Goal: Task Accomplishment & Management: Complete application form

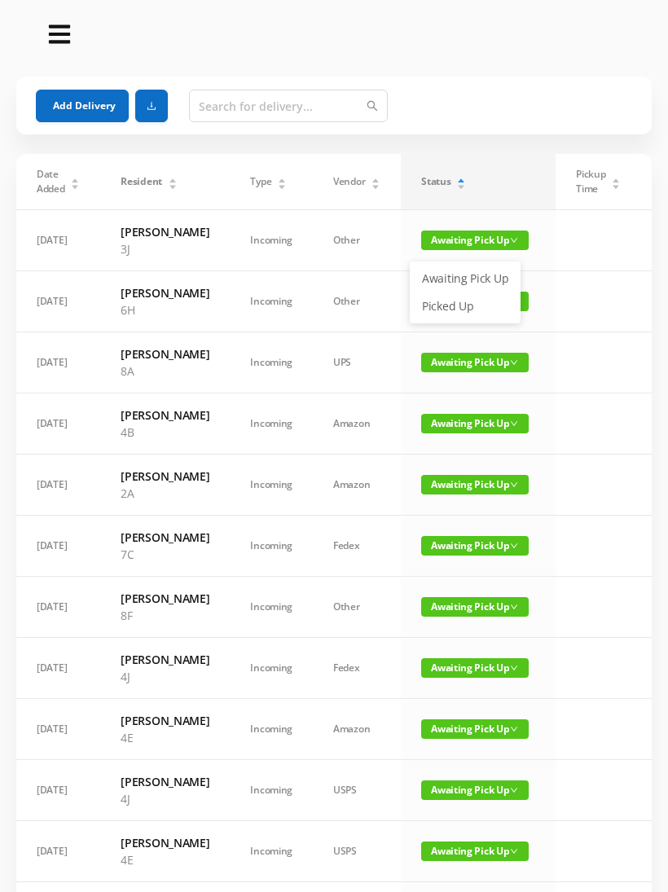
click at [457, 305] on link "Picked Up" at bounding box center [465, 306] width 106 height 26
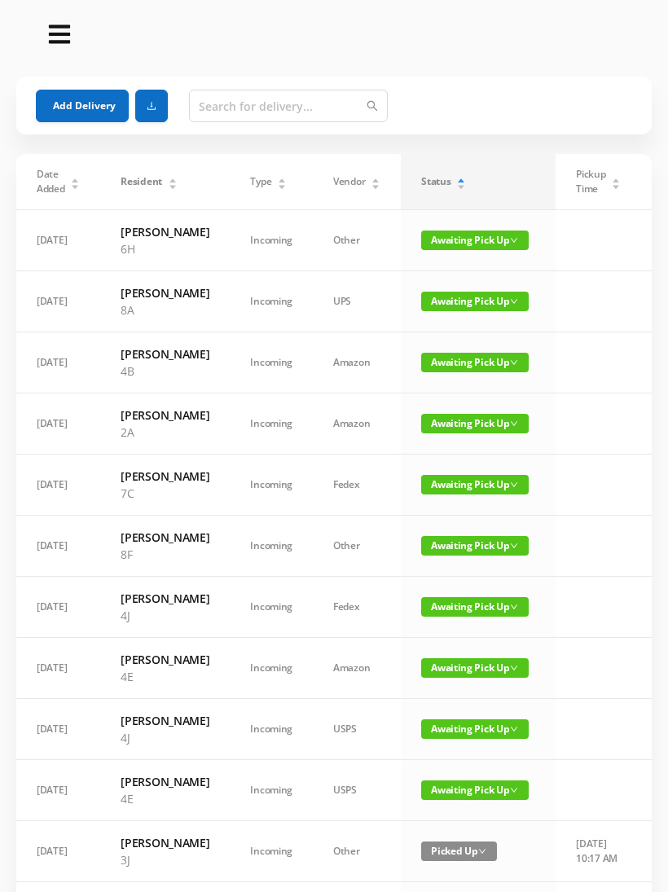
click at [462, 180] on div "Status" at bounding box center [443, 181] width 45 height 15
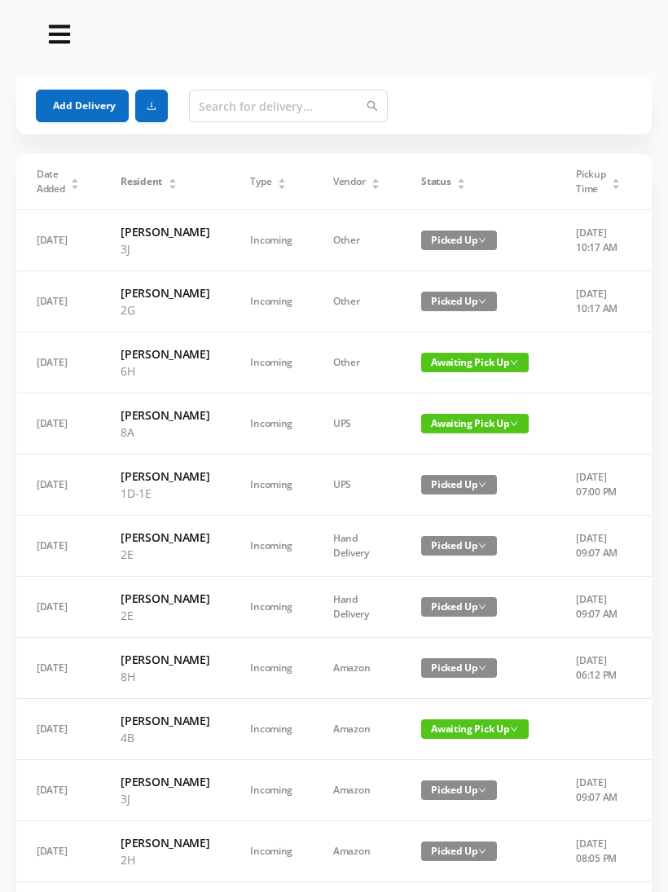
click at [456, 189] on div "Status" at bounding box center [443, 181] width 45 height 15
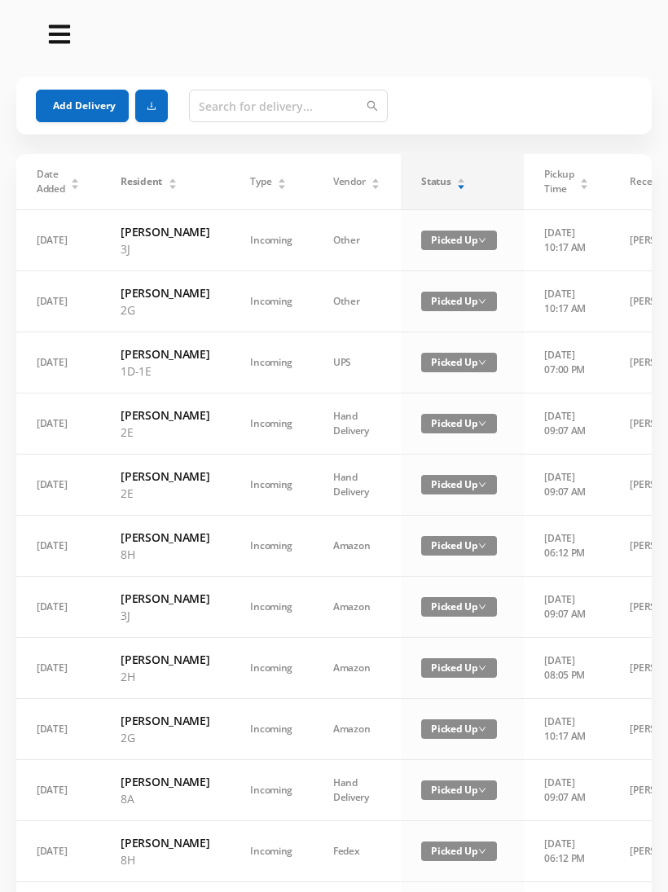
click at [449, 189] on div "Status" at bounding box center [443, 181] width 45 height 15
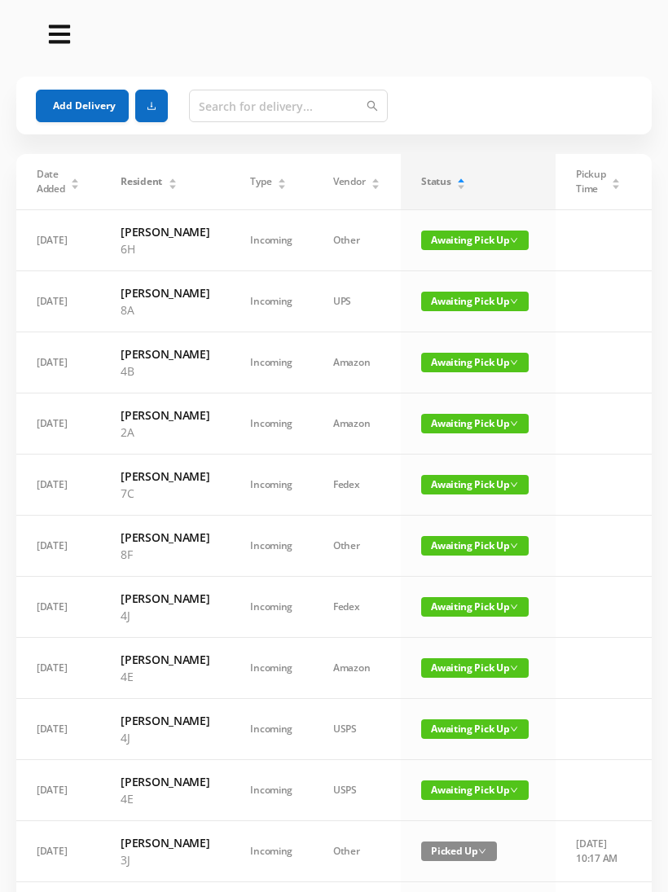
click at [442, 174] on div "Status" at bounding box center [443, 181] width 45 height 15
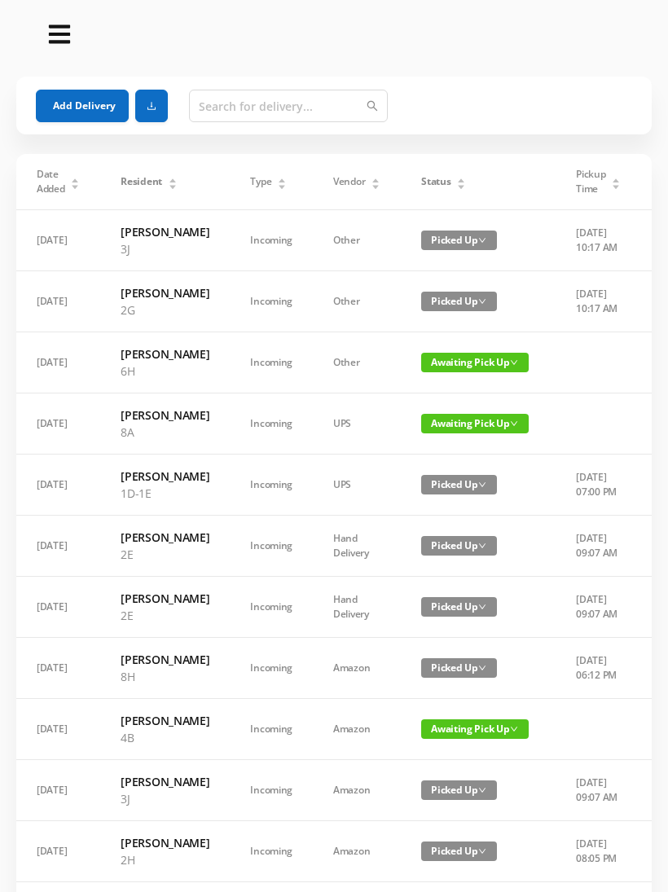
click at [458, 186] on icon "icon: caret-down" at bounding box center [461, 187] width 7 height 4
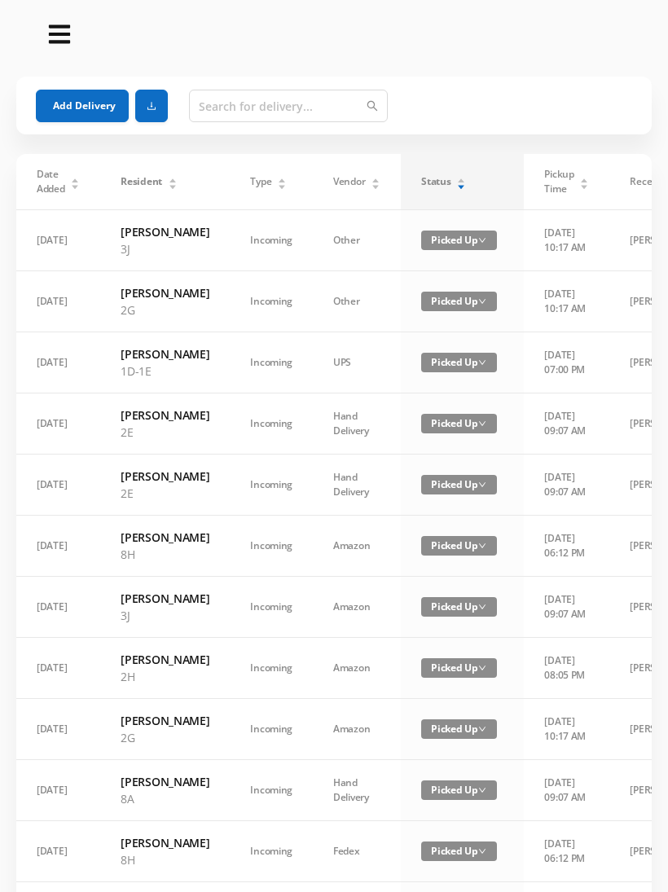
click at [436, 189] on div "Status" at bounding box center [443, 181] width 45 height 15
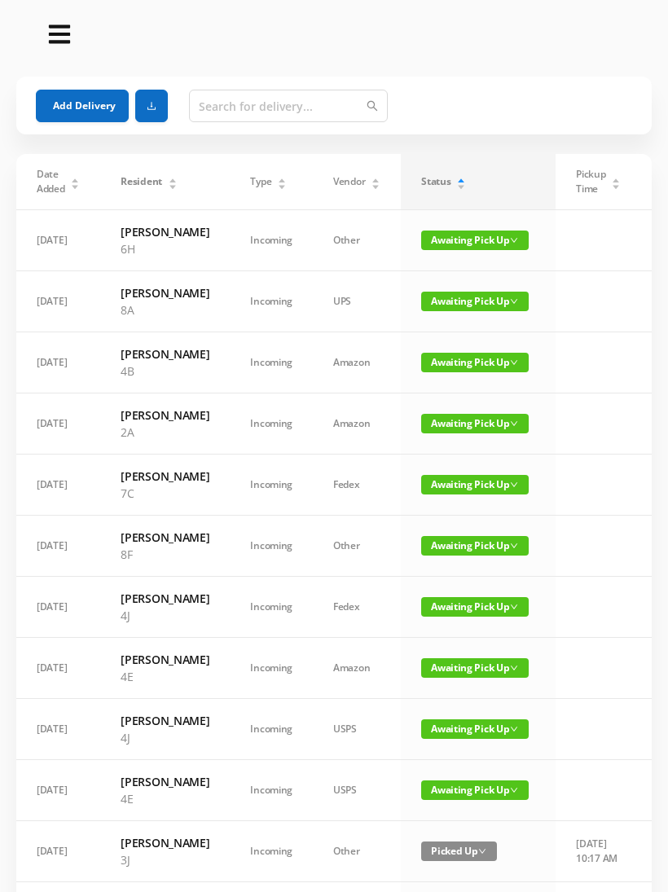
click at [48, 92] on button "Add Delivery" at bounding box center [82, 106] width 93 height 33
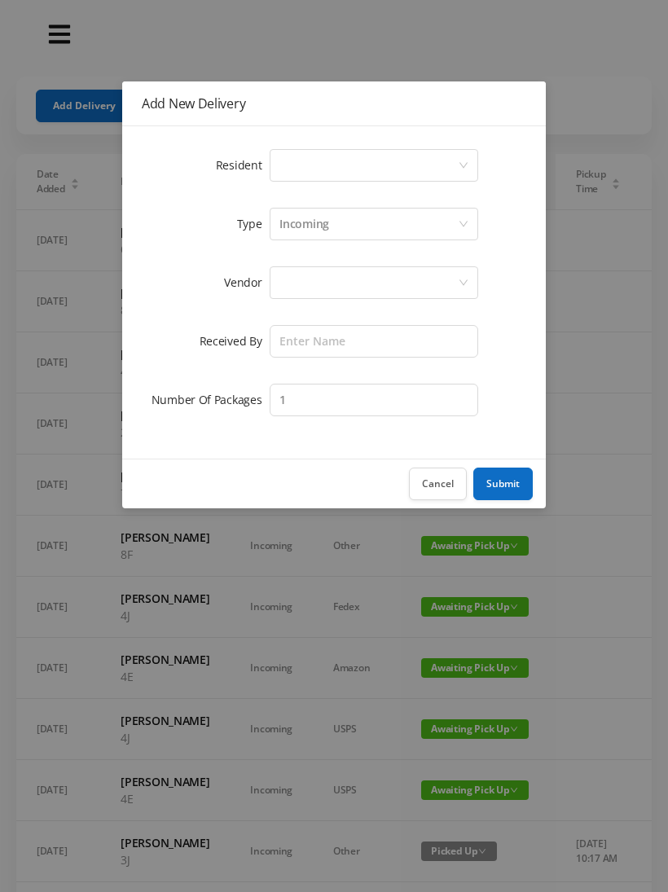
click at [294, 175] on div "Select a person" at bounding box center [368, 165] width 178 height 31
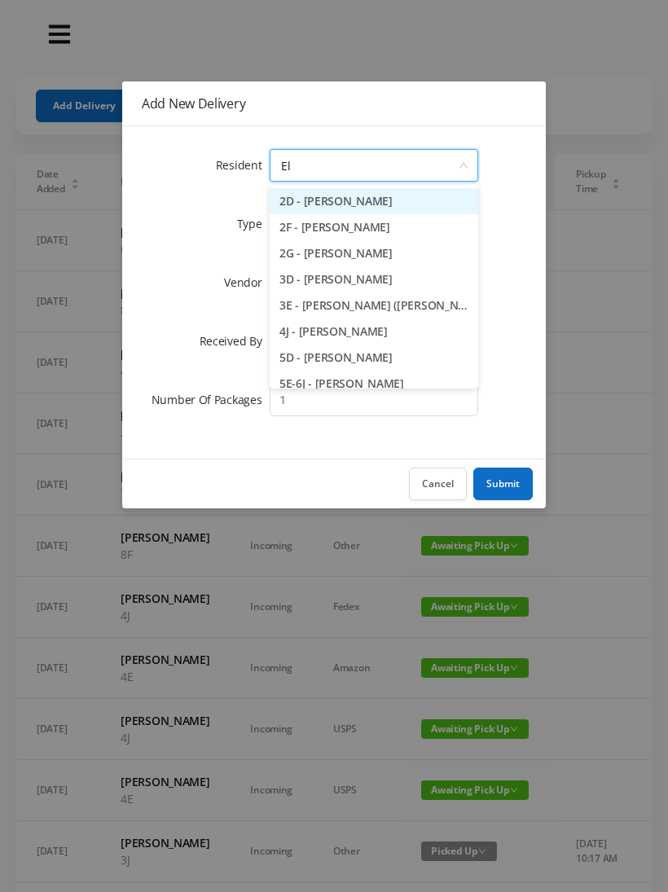
type input "Ela"
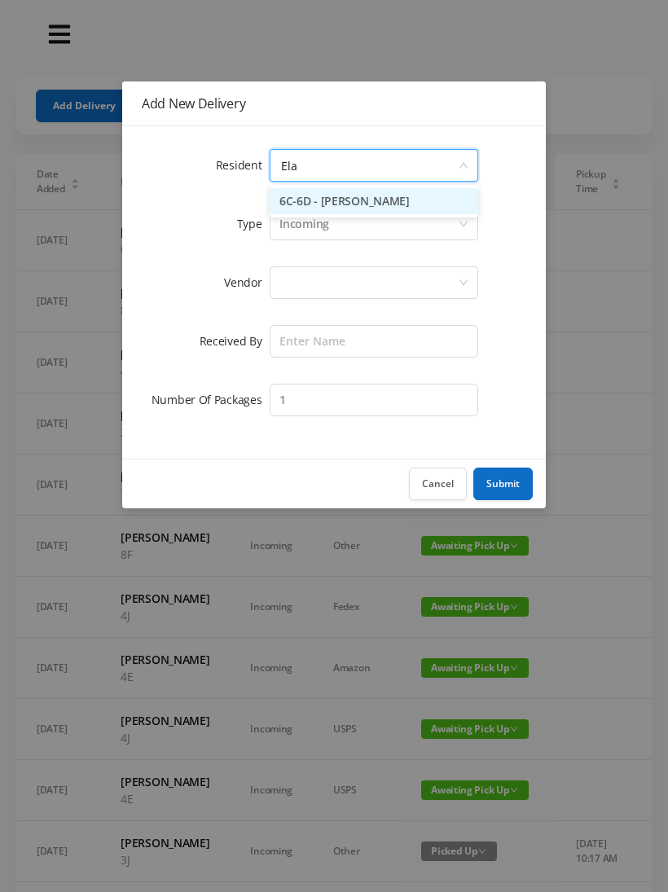
click at [337, 194] on li "6C-6D - [PERSON_NAME]" at bounding box center [374, 201] width 208 height 26
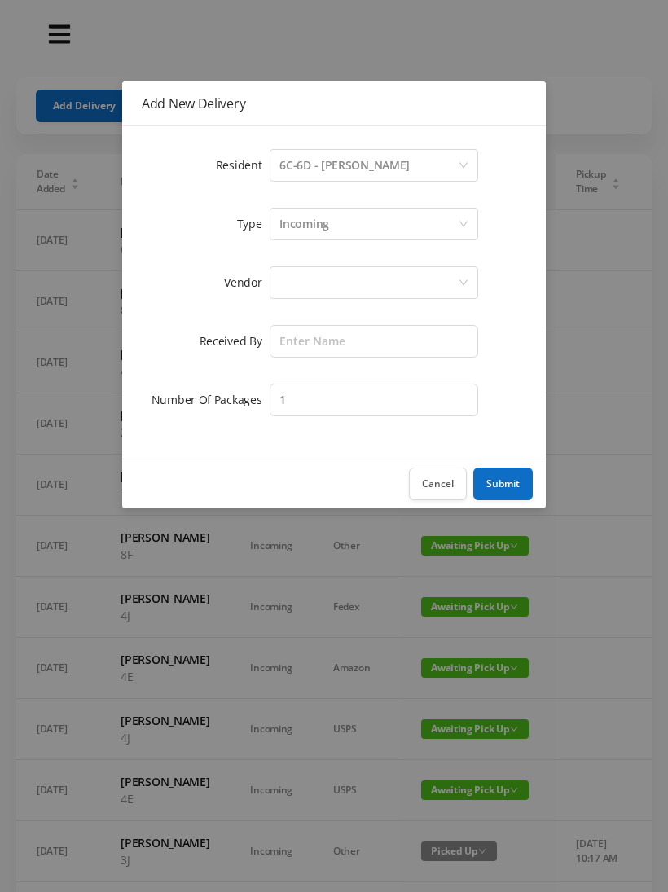
click at [279, 278] on div at bounding box center [368, 282] width 178 height 31
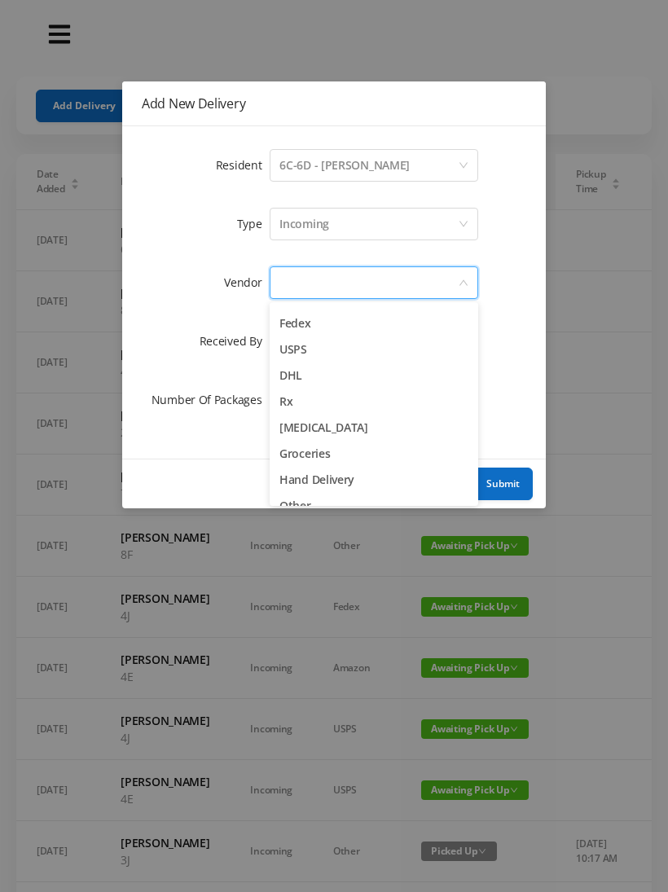
scroll to position [50, 0]
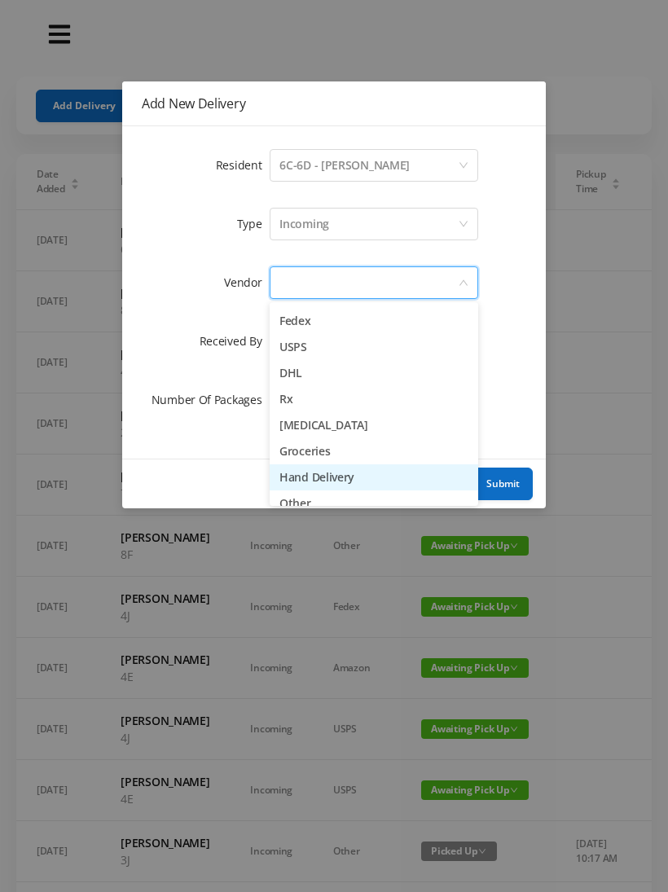
click at [292, 475] on li "Hand Delivery" at bounding box center [374, 477] width 208 height 26
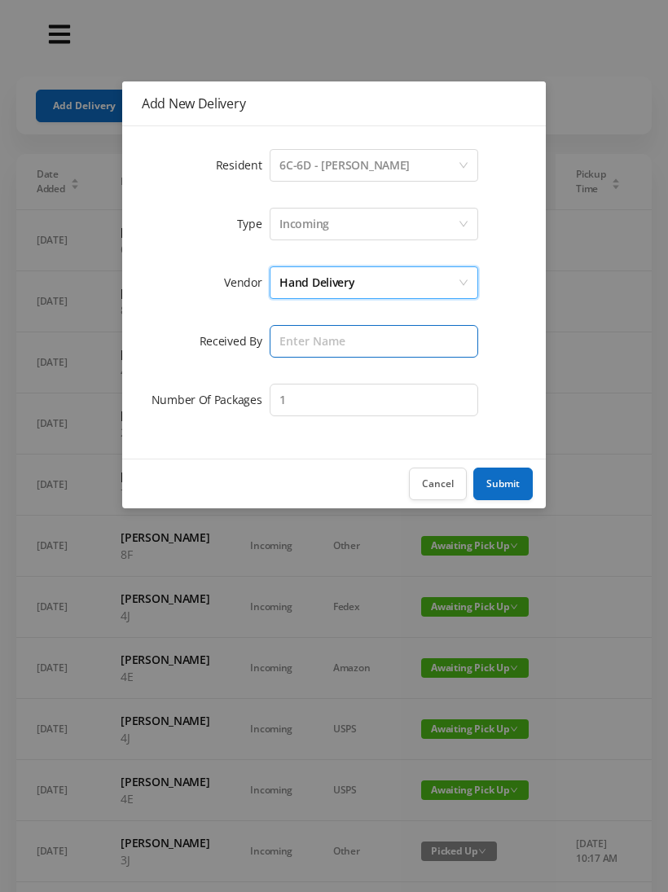
click at [296, 340] on input "text" at bounding box center [374, 341] width 208 height 33
type input "[PERSON_NAME]"
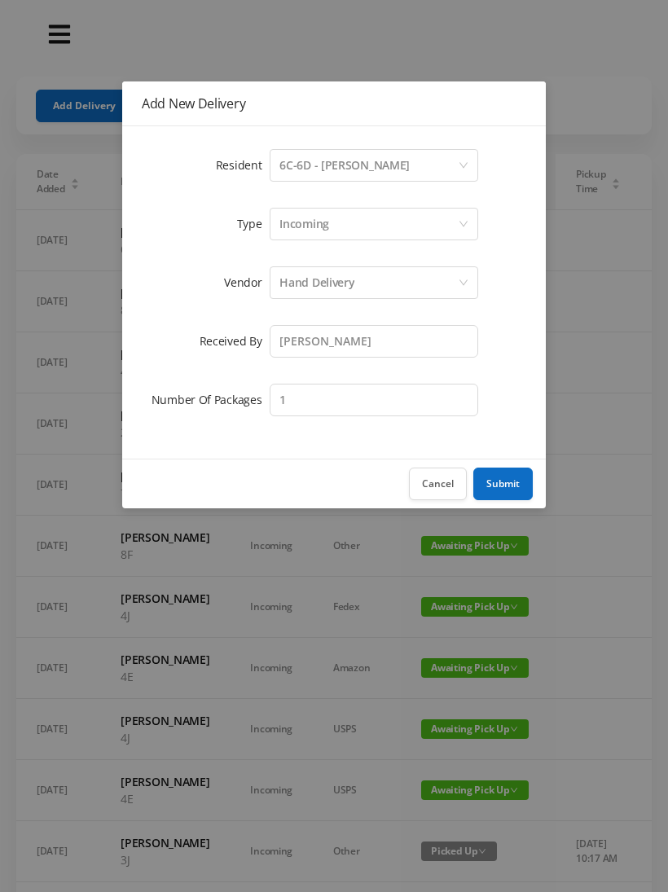
click at [498, 489] on button "Submit" at bounding box center [502, 483] width 59 height 33
click at [501, 488] on div "Cancel Submit" at bounding box center [333, 483] width 423 height 50
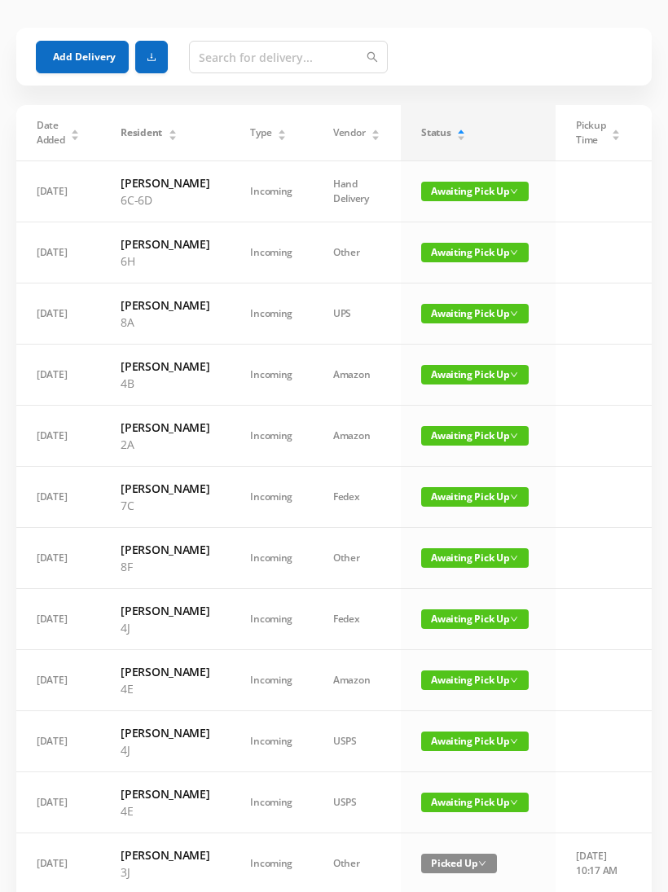
scroll to position [0, 0]
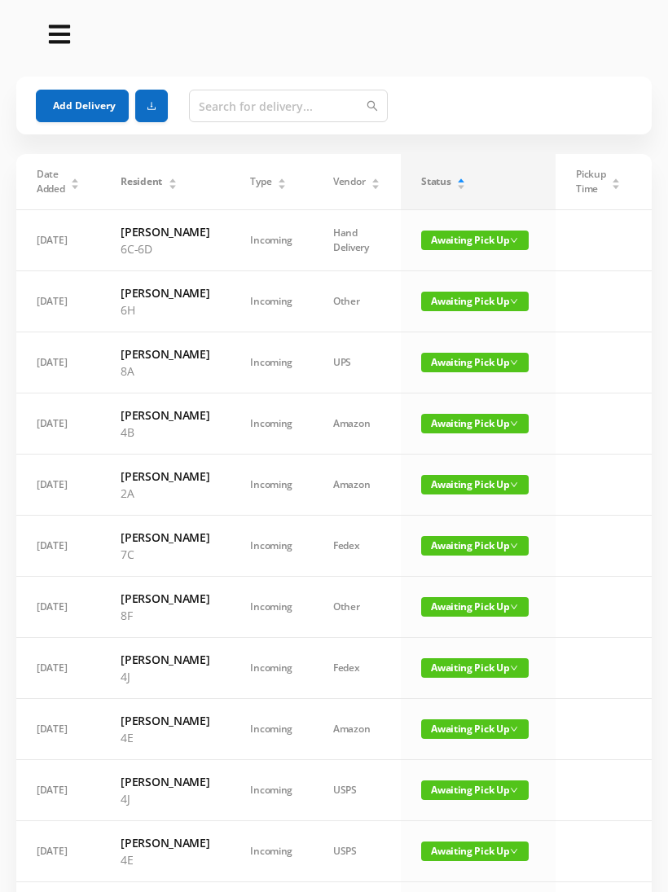
click at [466, 189] on div "Status" at bounding box center [443, 181] width 45 height 15
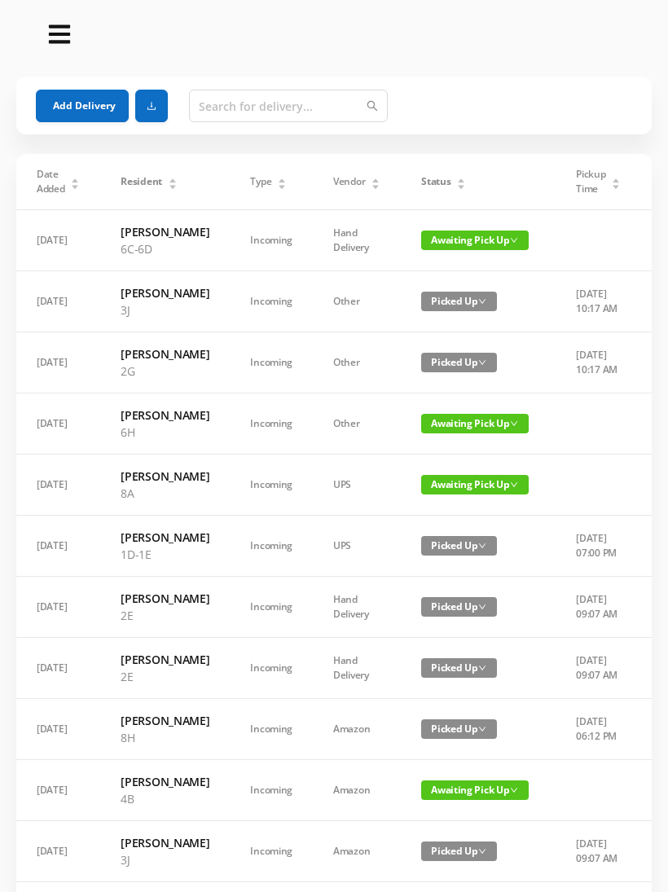
click at [455, 180] on div "Status" at bounding box center [443, 181] width 45 height 15
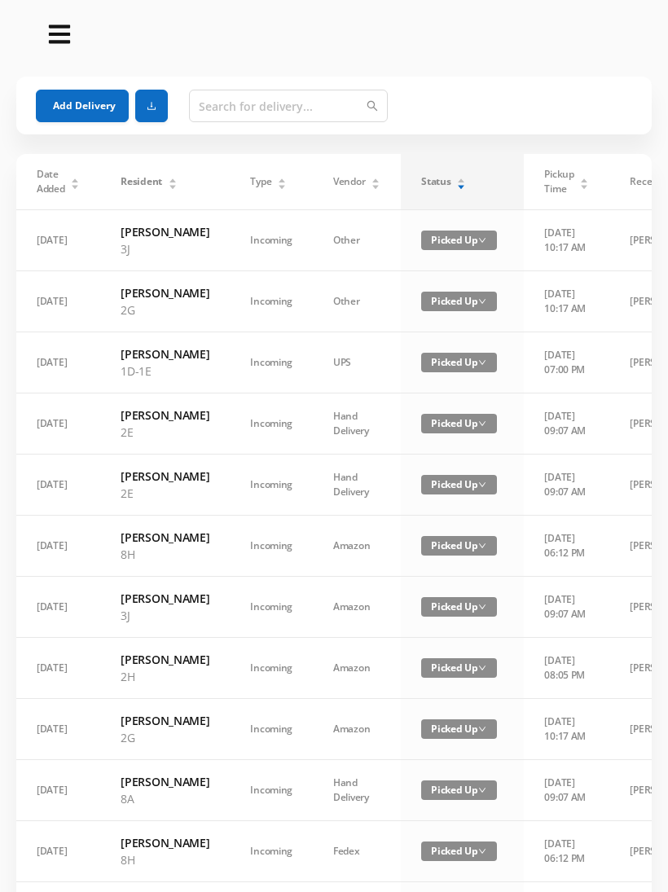
click at [457, 191] on icon "icon: caret-down" at bounding box center [461, 186] width 9 height 9
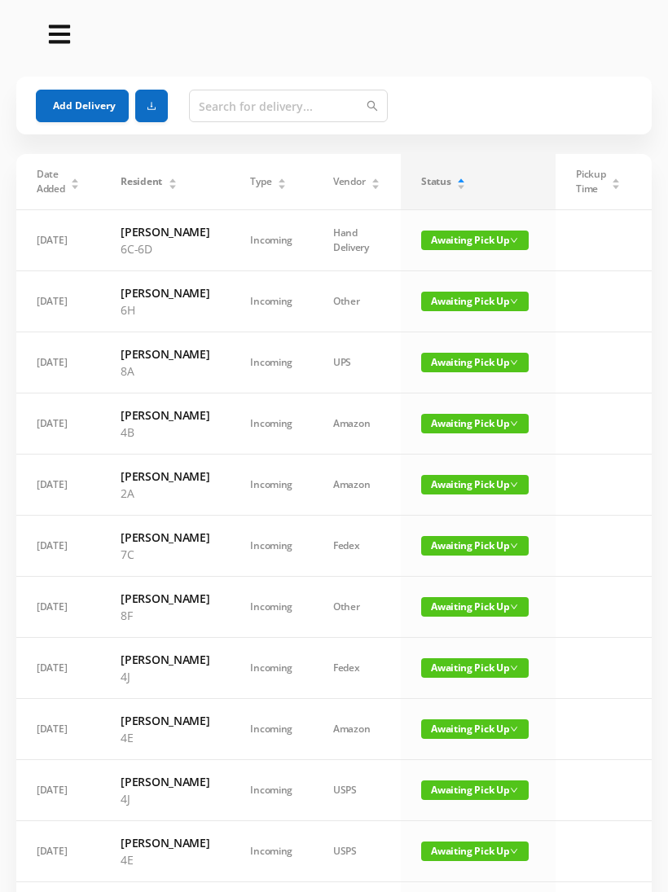
click at [294, 760] on td "Incoming" at bounding box center [271, 729] width 83 height 61
click at [450, 189] on div "Status" at bounding box center [443, 181] width 45 height 15
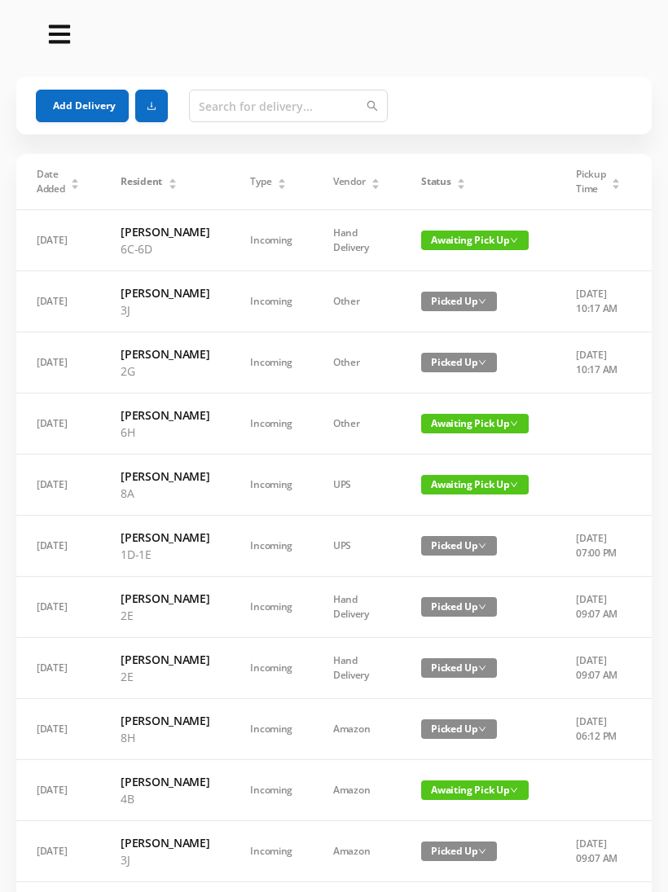
click at [445, 187] on div "Status" at bounding box center [443, 181] width 45 height 15
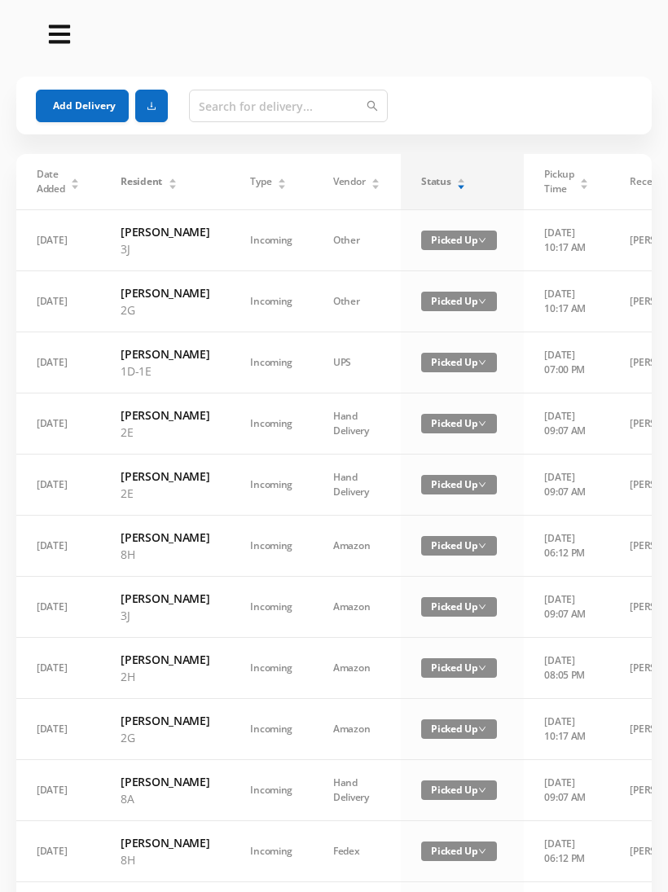
click at [457, 187] on icon "icon: caret-down" at bounding box center [461, 186] width 9 height 9
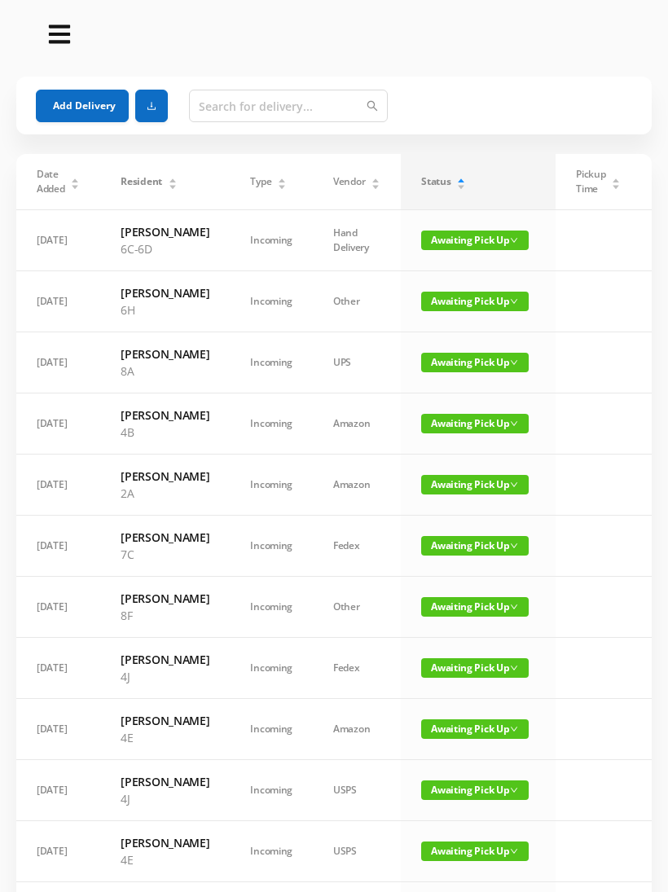
click at [50, 332] on td "[DATE]" at bounding box center [58, 301] width 84 height 61
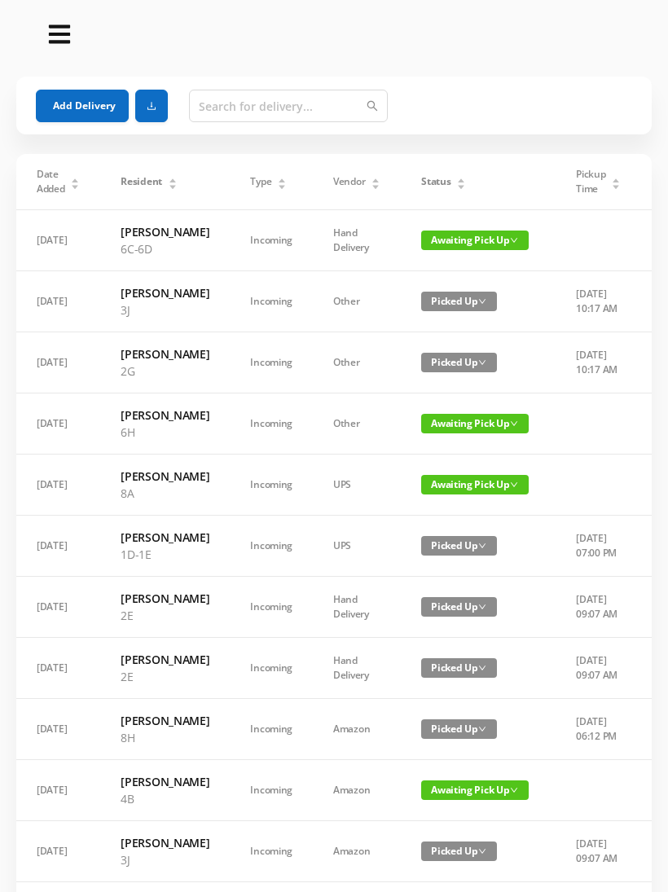
click at [421, 189] on div "Status" at bounding box center [443, 181] width 45 height 15
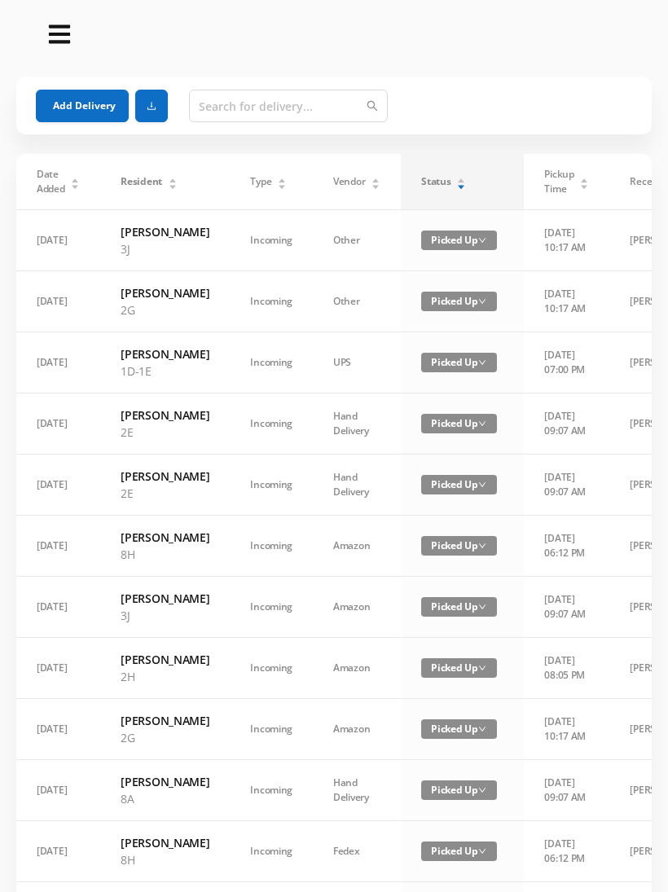
click at [436, 174] on div "Status" at bounding box center [443, 181] width 45 height 15
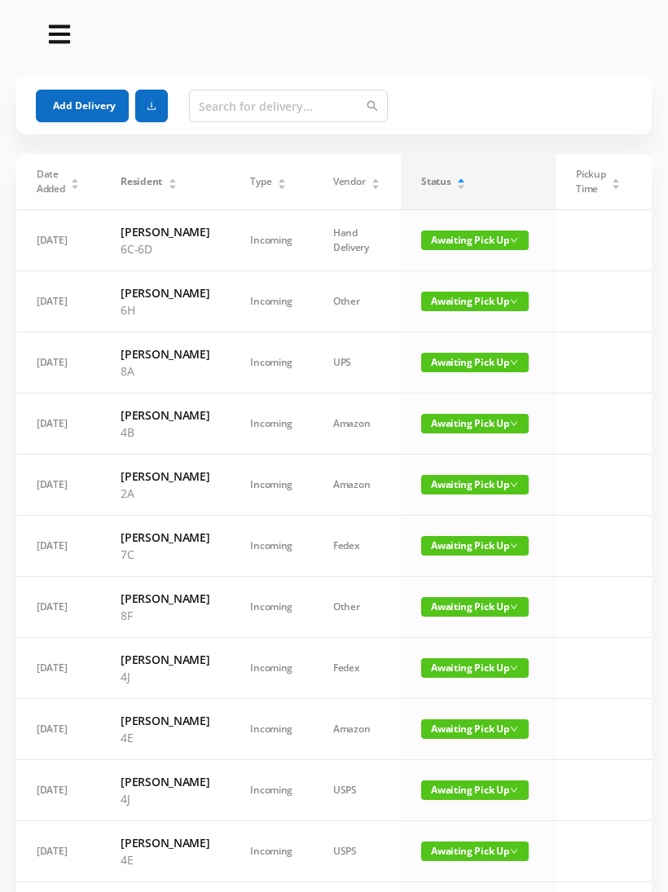
click at [77, 118] on button "Add Delivery" at bounding box center [82, 106] width 93 height 33
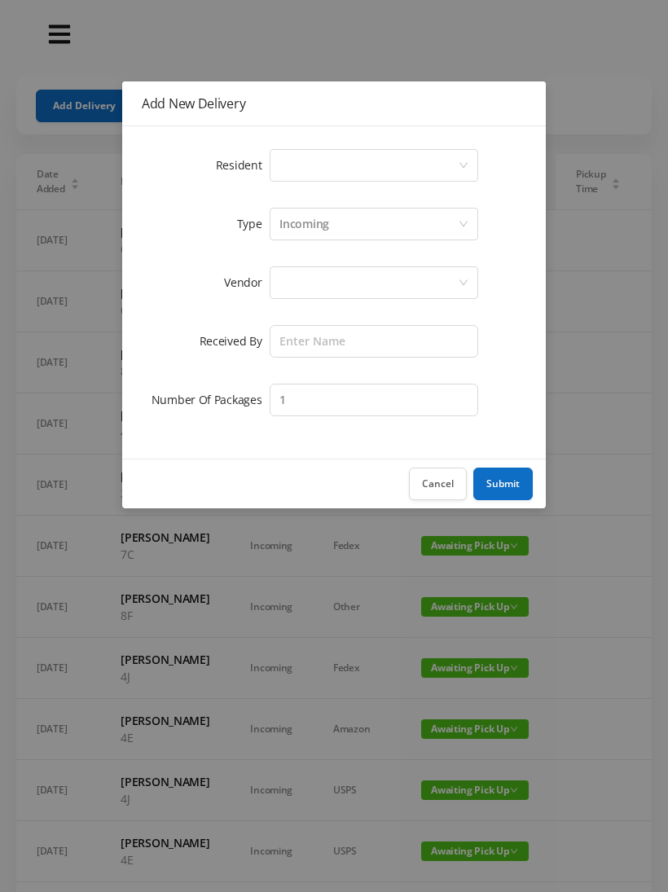
click at [300, 157] on div "Select a person" at bounding box center [368, 165] width 178 height 31
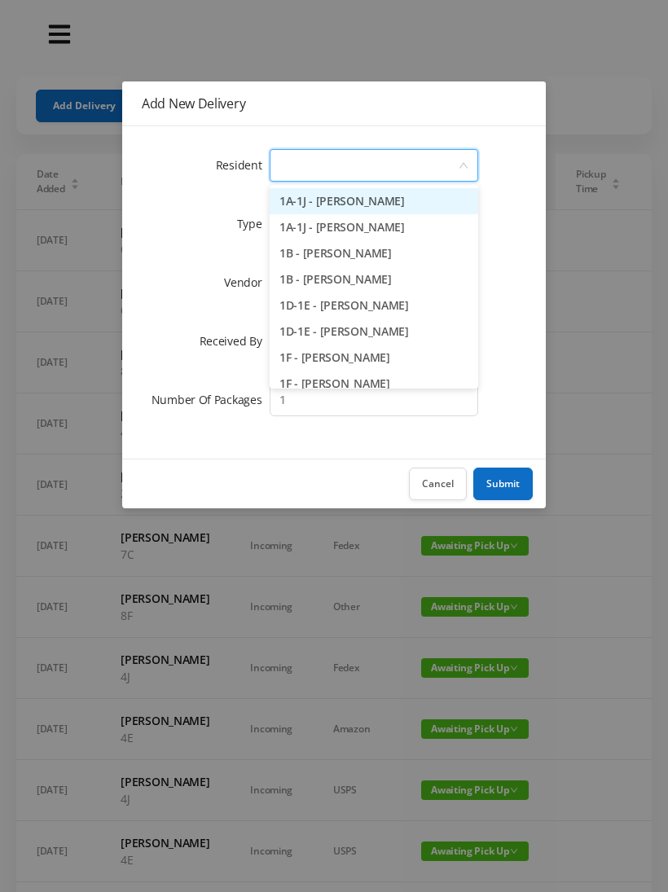
type input "8"
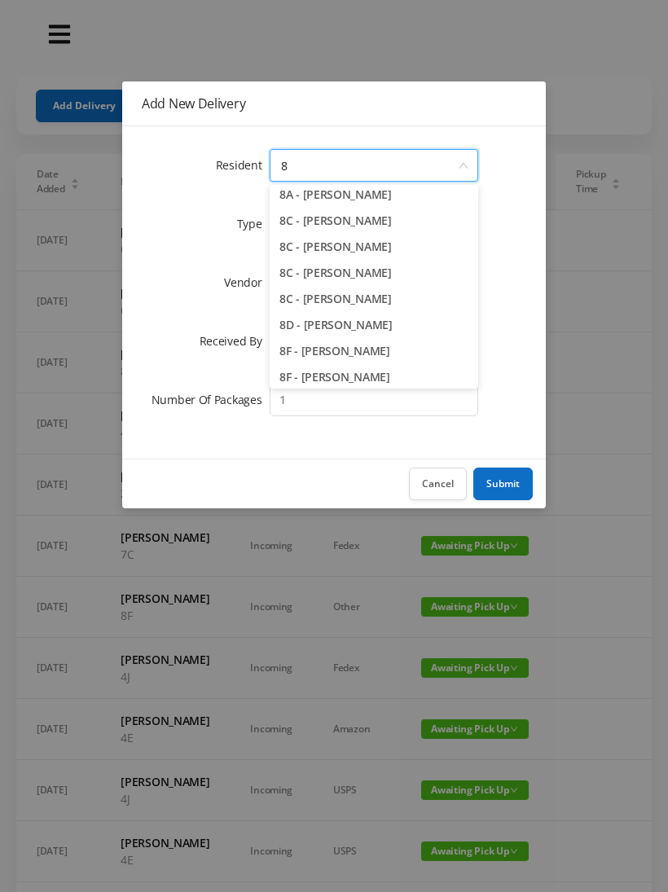
scroll to position [39, 0]
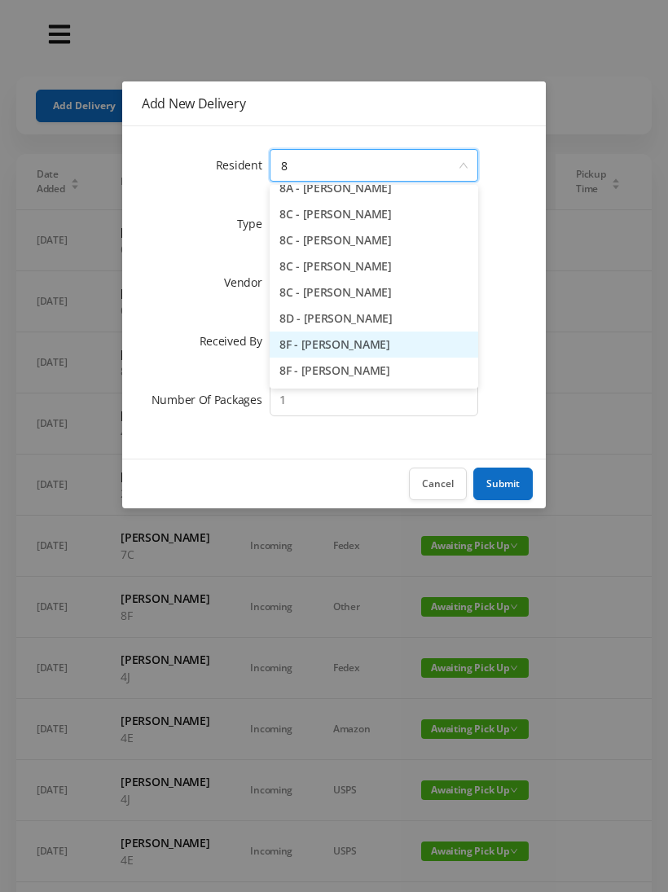
click at [353, 346] on li "8F - [PERSON_NAME]" at bounding box center [374, 344] width 208 height 26
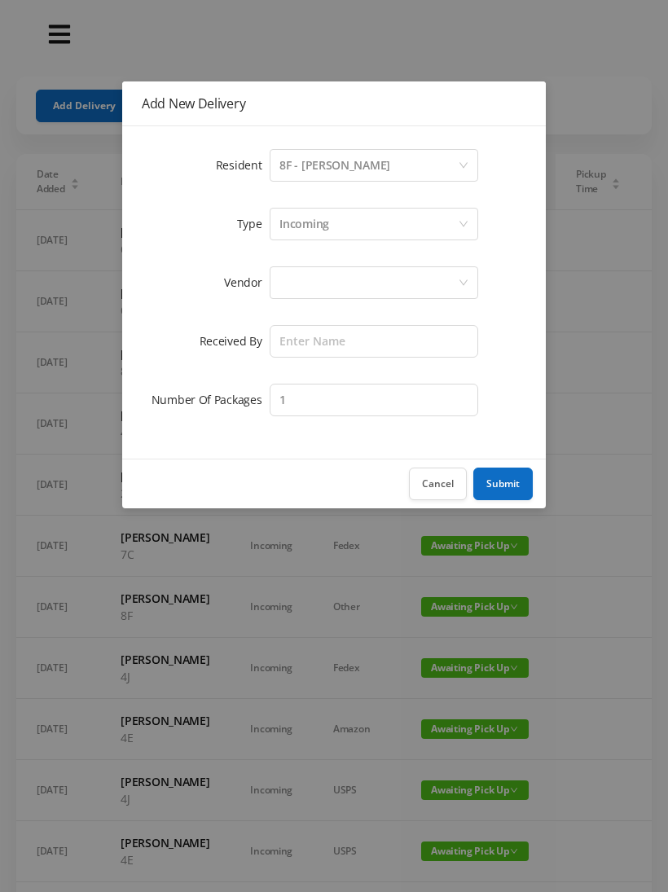
click at [296, 279] on div at bounding box center [368, 282] width 178 height 31
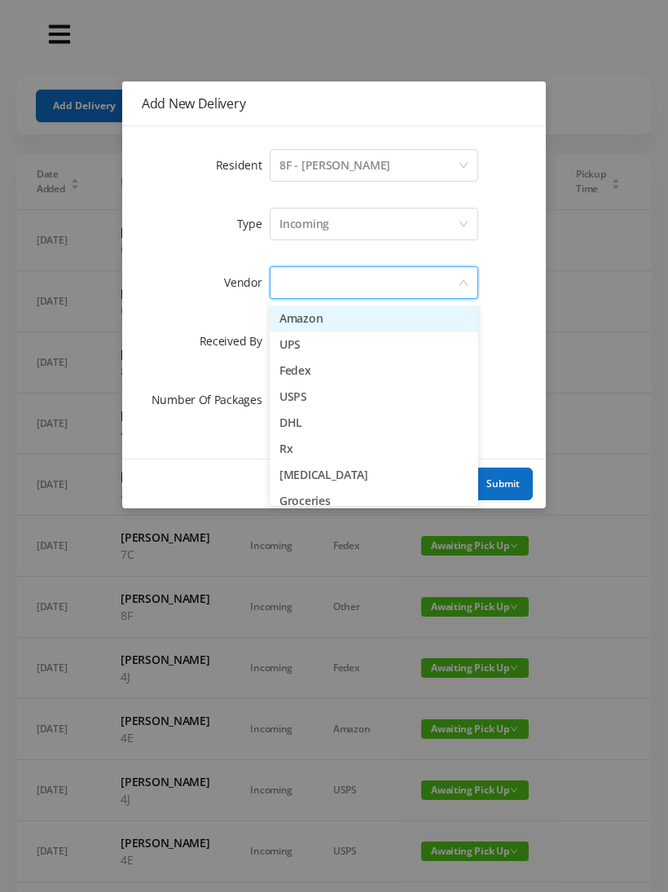
click at [344, 398] on li "USPS" at bounding box center [374, 397] width 208 height 26
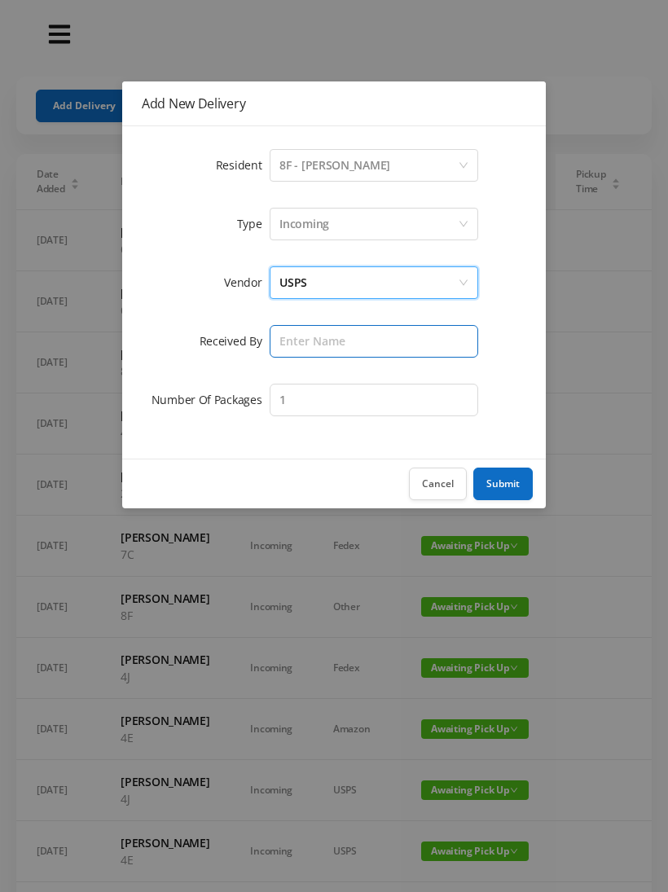
click at [304, 325] on input "text" at bounding box center [374, 341] width 208 height 33
type input "[PERSON_NAME]"
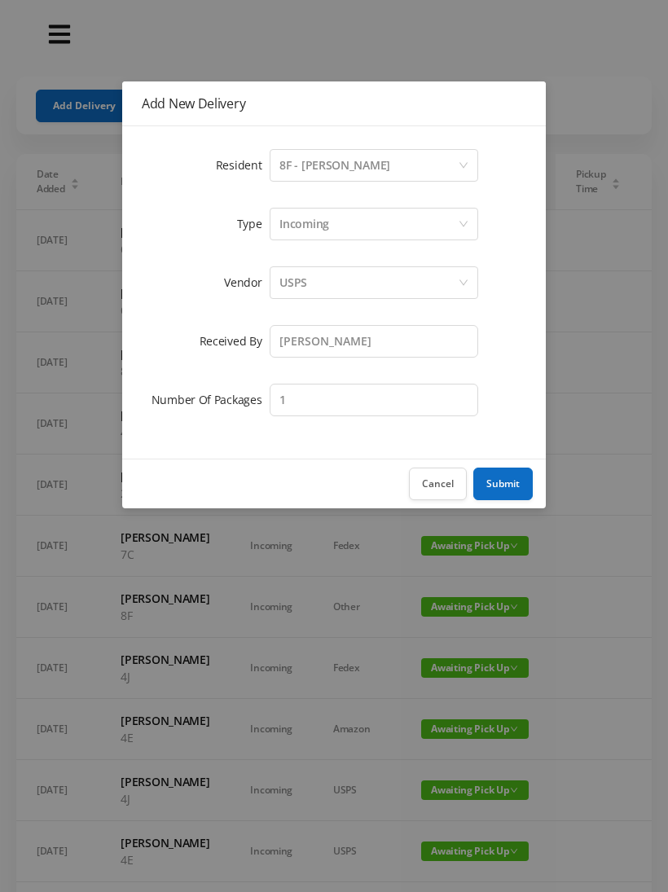
click at [507, 479] on button "Submit" at bounding box center [502, 483] width 59 height 33
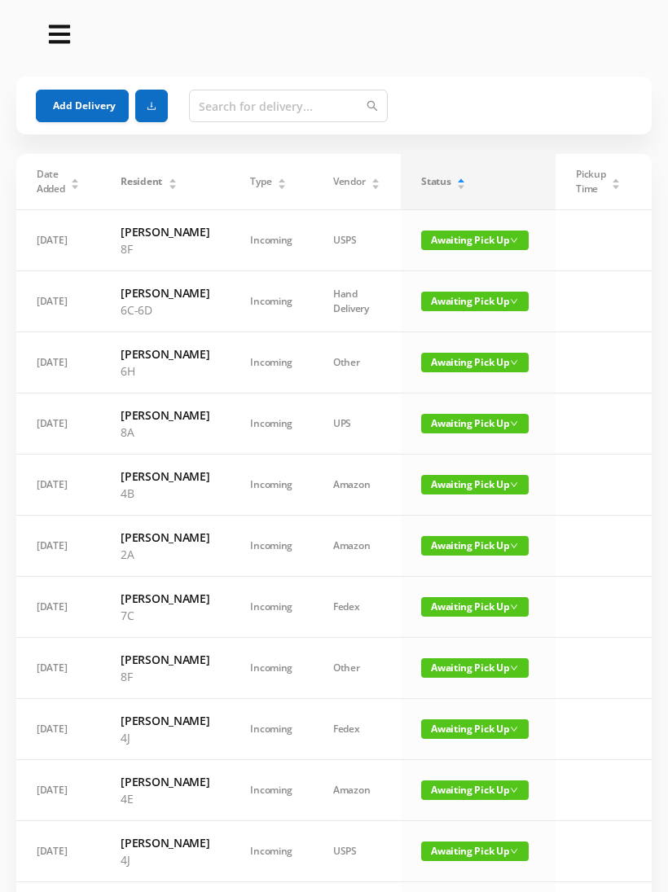
click at [84, 107] on button "Add Delivery" at bounding box center [82, 106] width 93 height 33
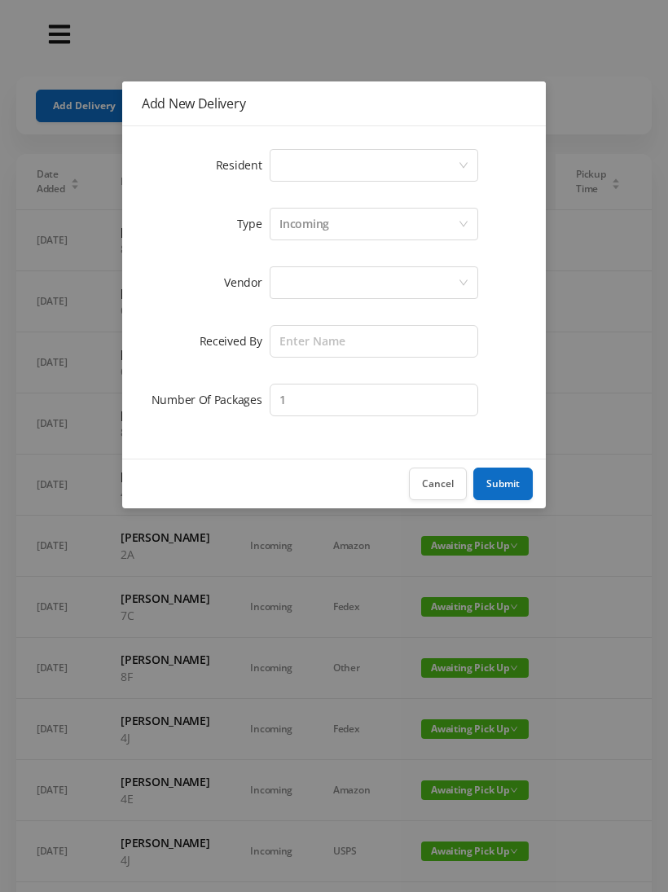
click at [303, 173] on div "Select a person" at bounding box center [368, 165] width 178 height 31
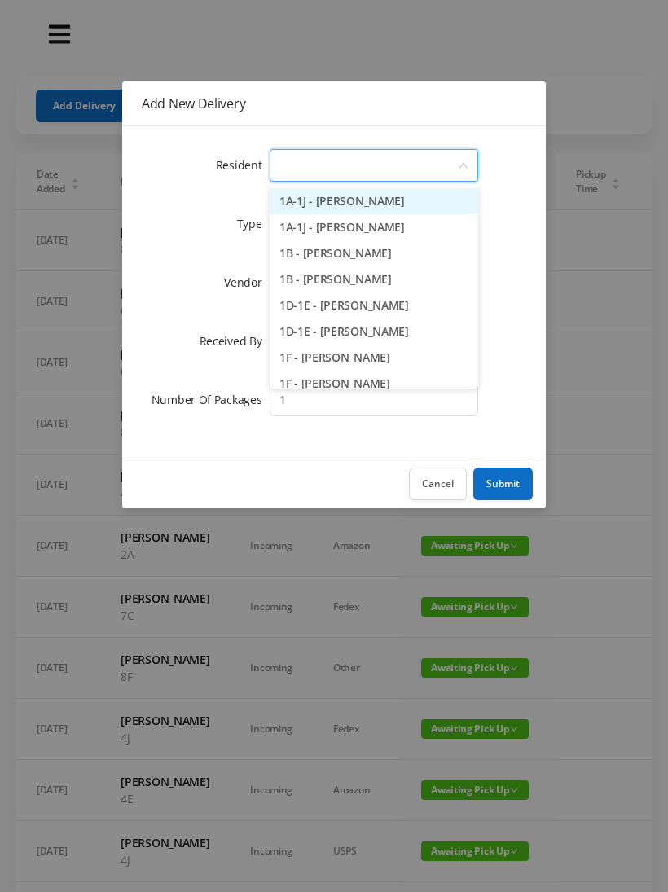
type input "3"
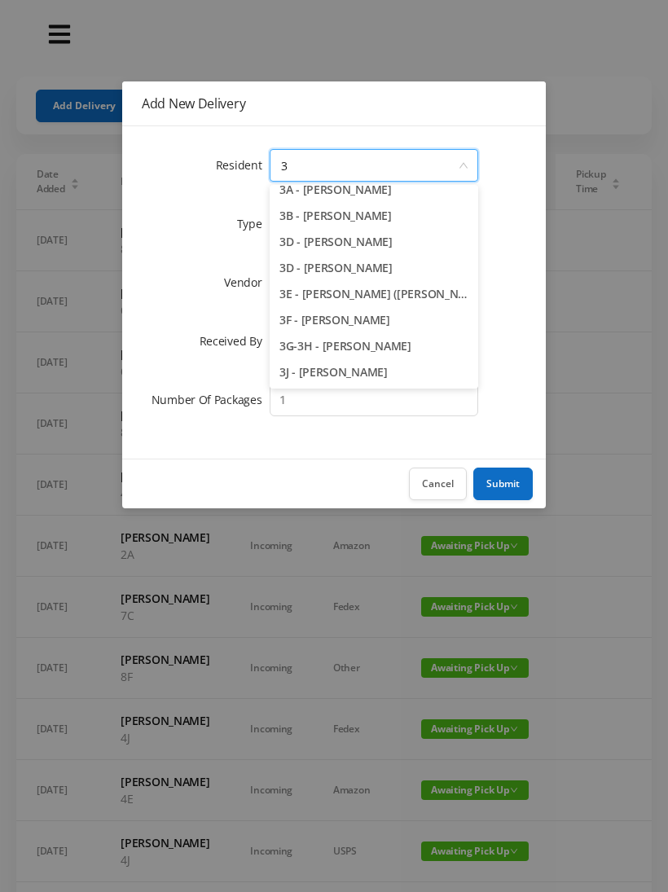
scroll to position [37, 0]
click at [351, 371] on li "3J - [PERSON_NAME]" at bounding box center [374, 372] width 208 height 26
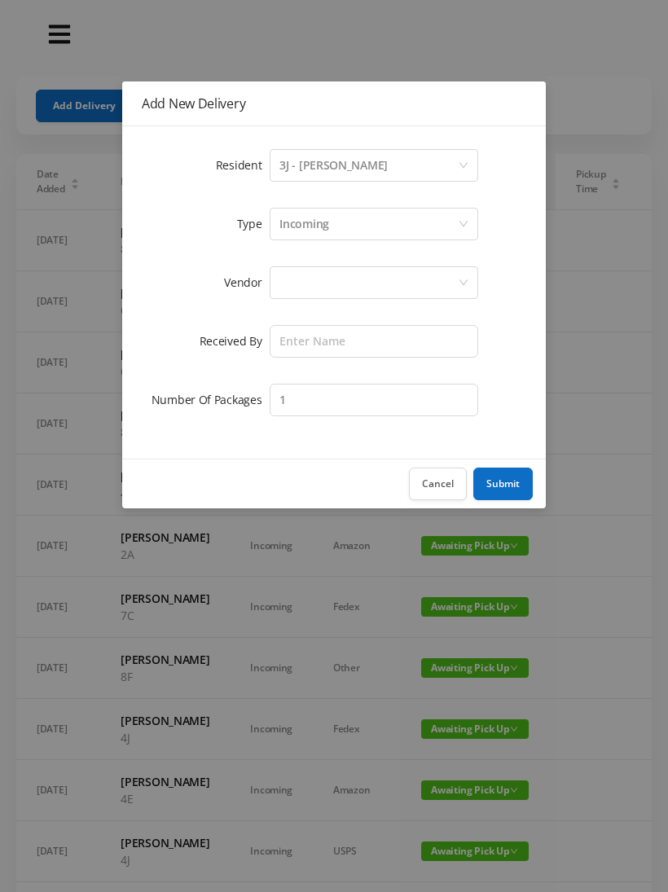
click at [292, 287] on div at bounding box center [368, 282] width 178 height 31
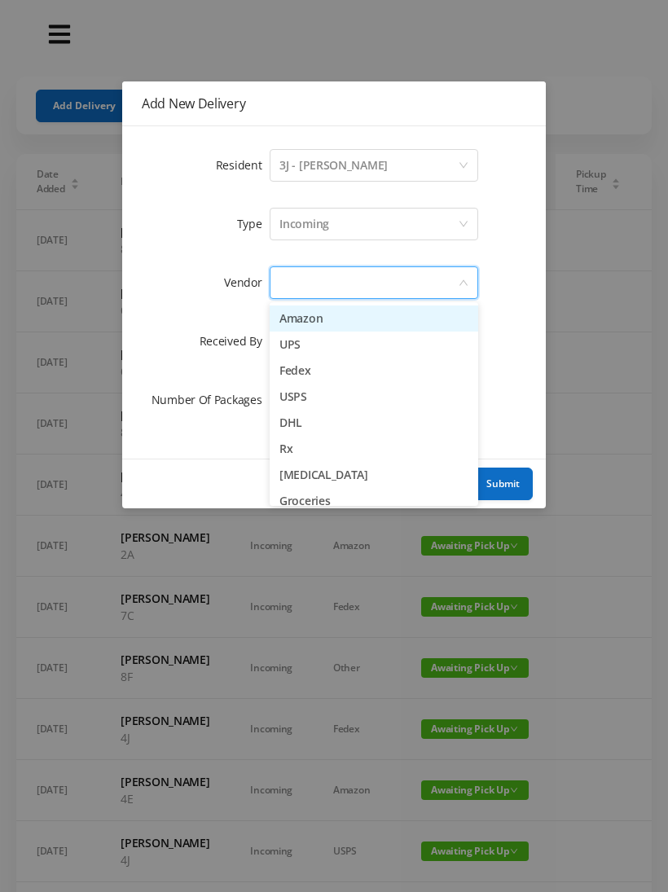
click at [336, 350] on li "UPS" at bounding box center [374, 344] width 208 height 26
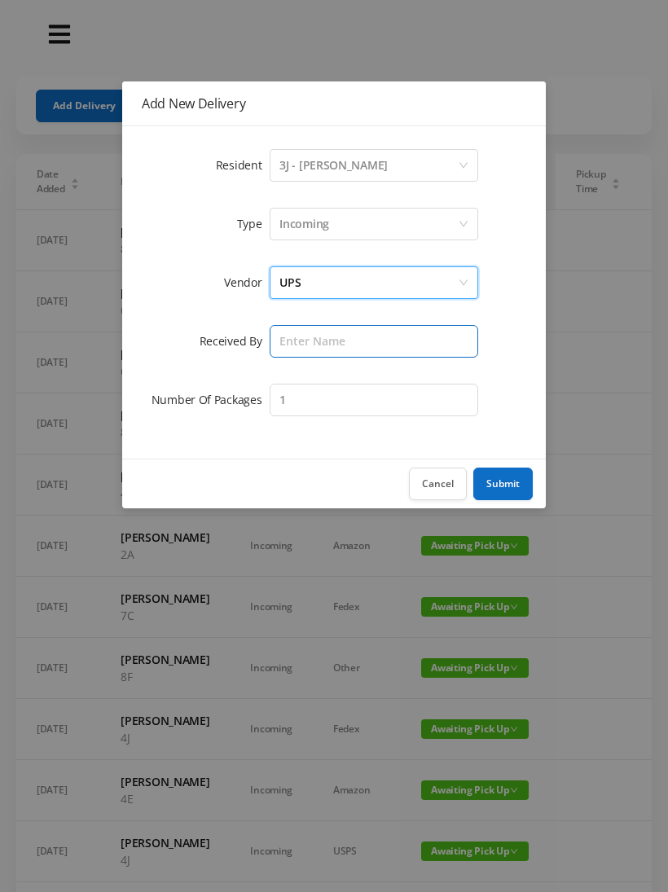
click at [299, 347] on input "text" at bounding box center [374, 341] width 208 height 33
type input "[PERSON_NAME]"
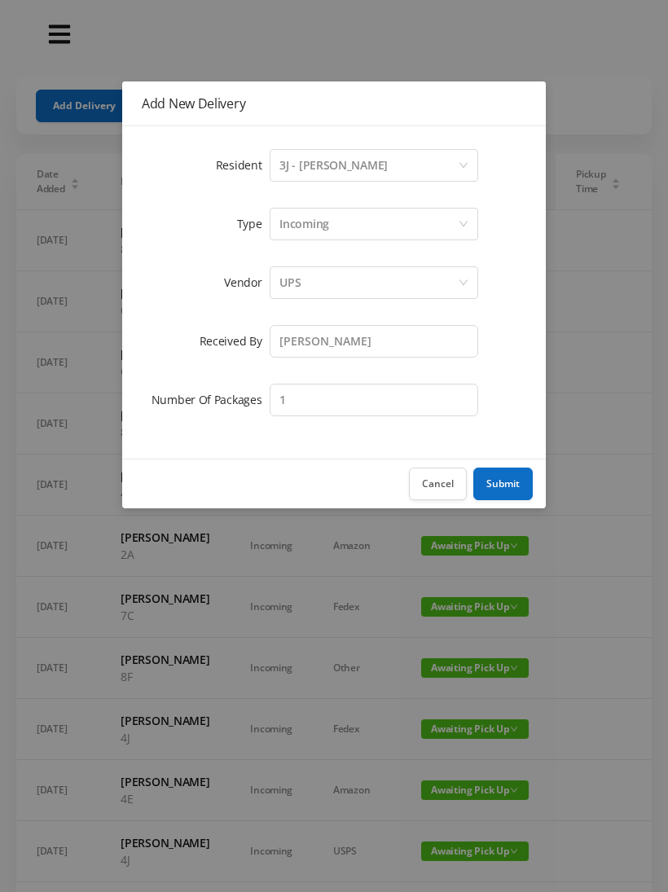
click at [505, 480] on button "Submit" at bounding box center [502, 483] width 59 height 33
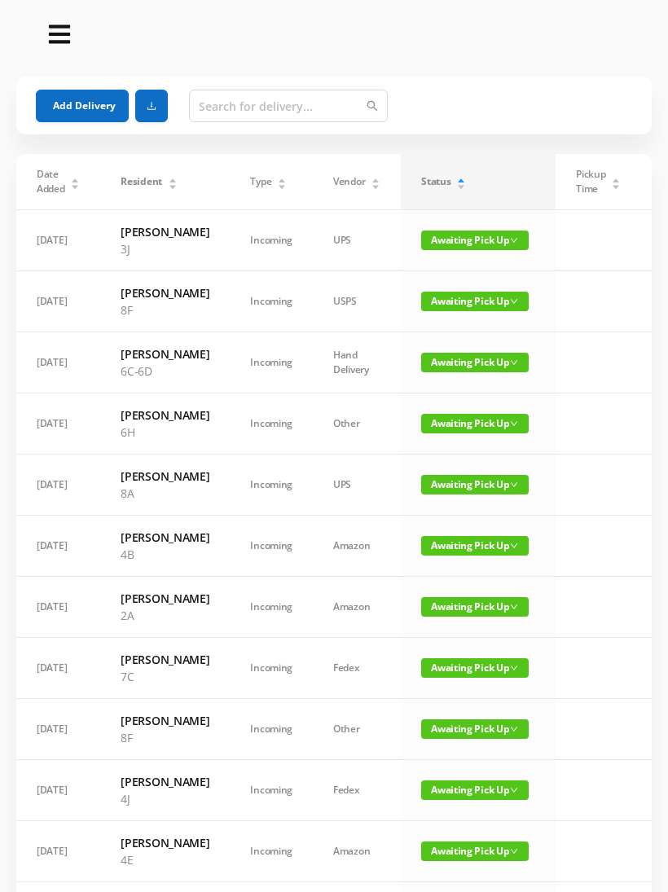
click at [85, 97] on button "Add Delivery" at bounding box center [82, 106] width 93 height 33
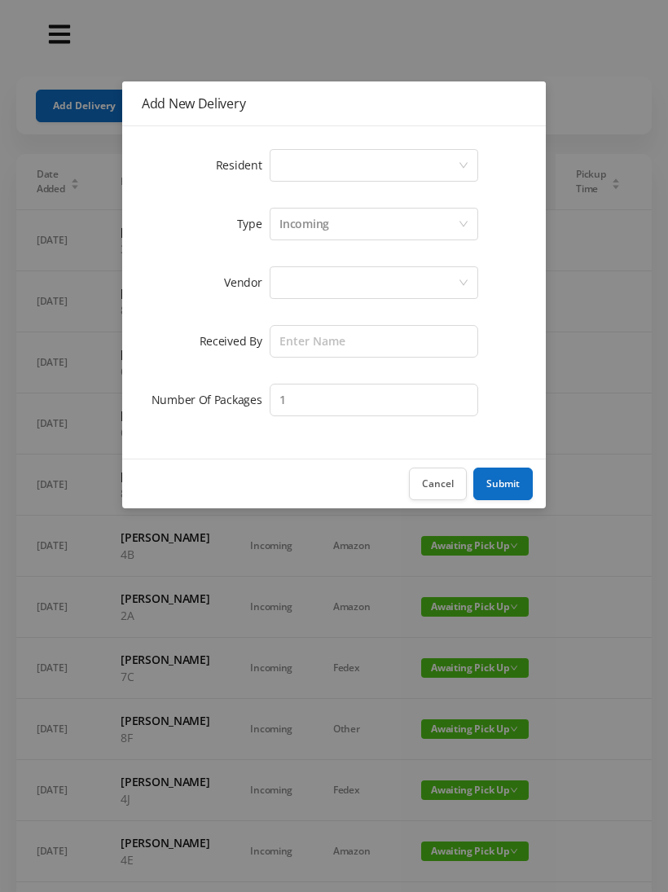
click at [300, 162] on div "Select a person" at bounding box center [368, 165] width 178 height 31
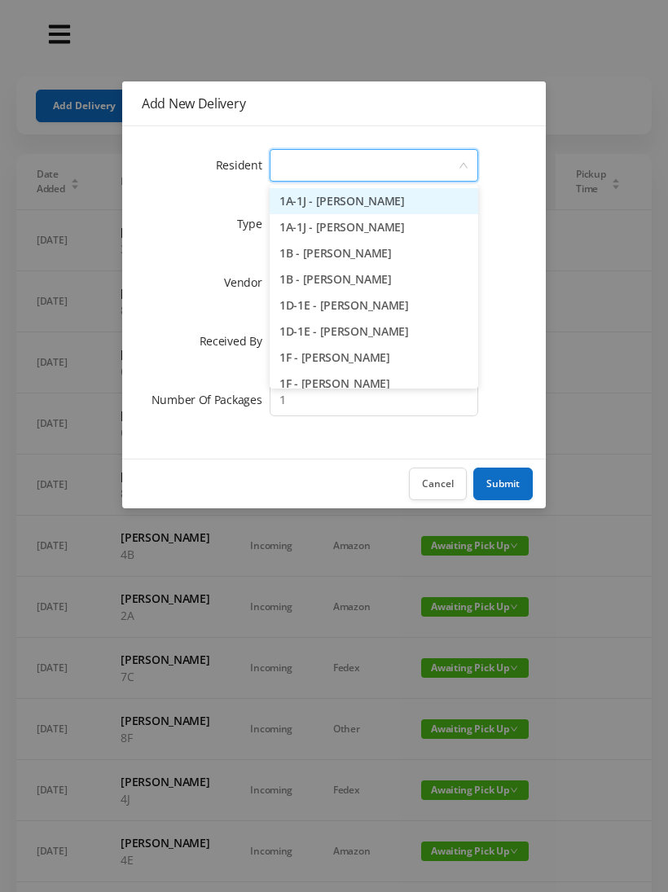
type input "6"
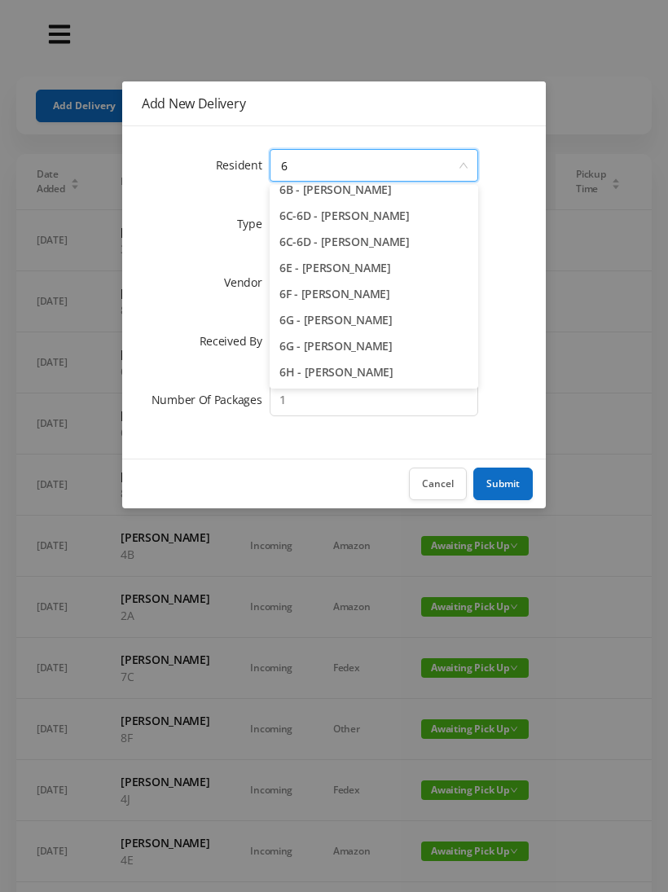
scroll to position [116, 0]
click at [371, 371] on li "6H - [PERSON_NAME]" at bounding box center [374, 372] width 208 height 26
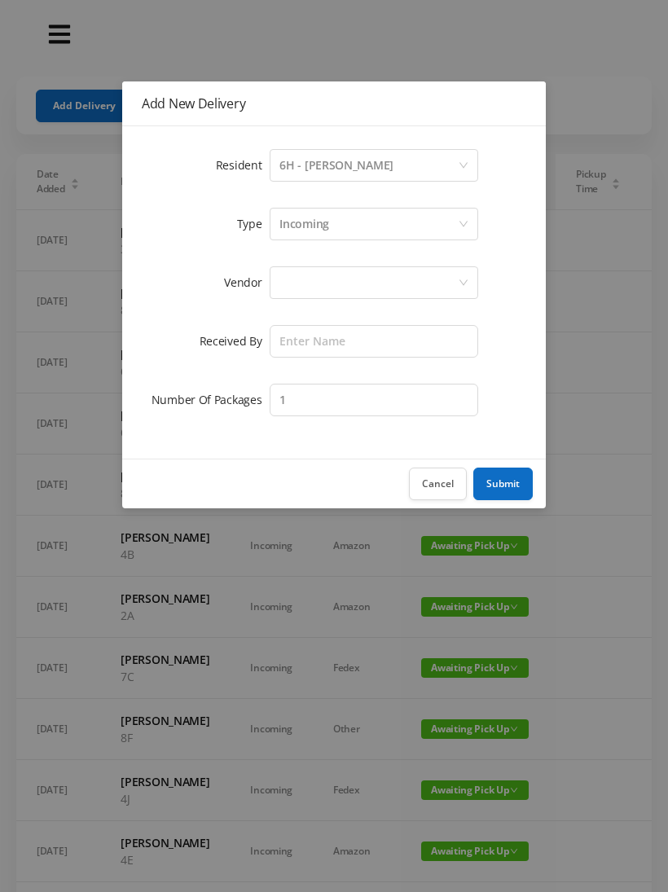
click at [303, 280] on div at bounding box center [368, 282] width 178 height 31
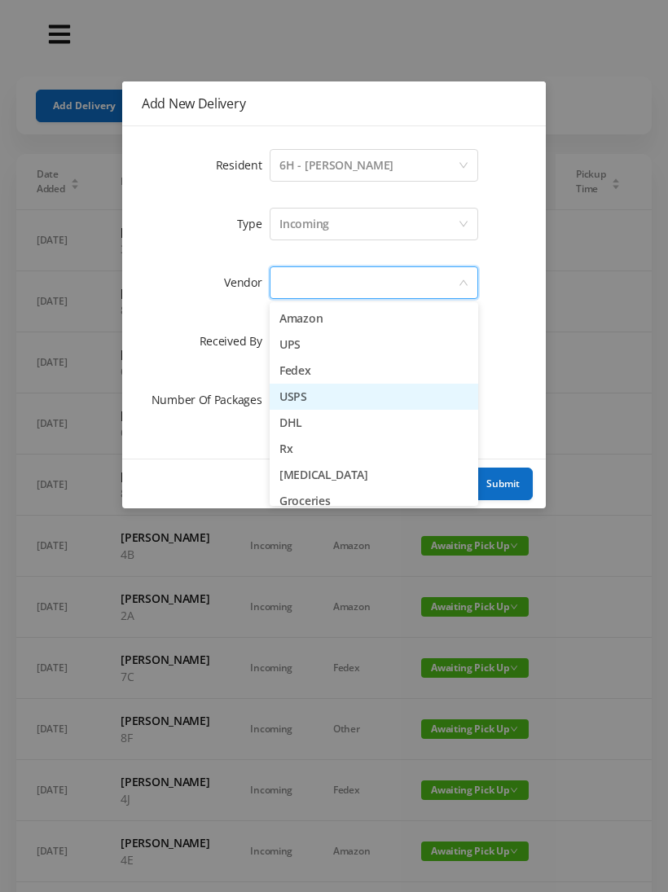
click at [333, 395] on li "USPS" at bounding box center [374, 397] width 208 height 26
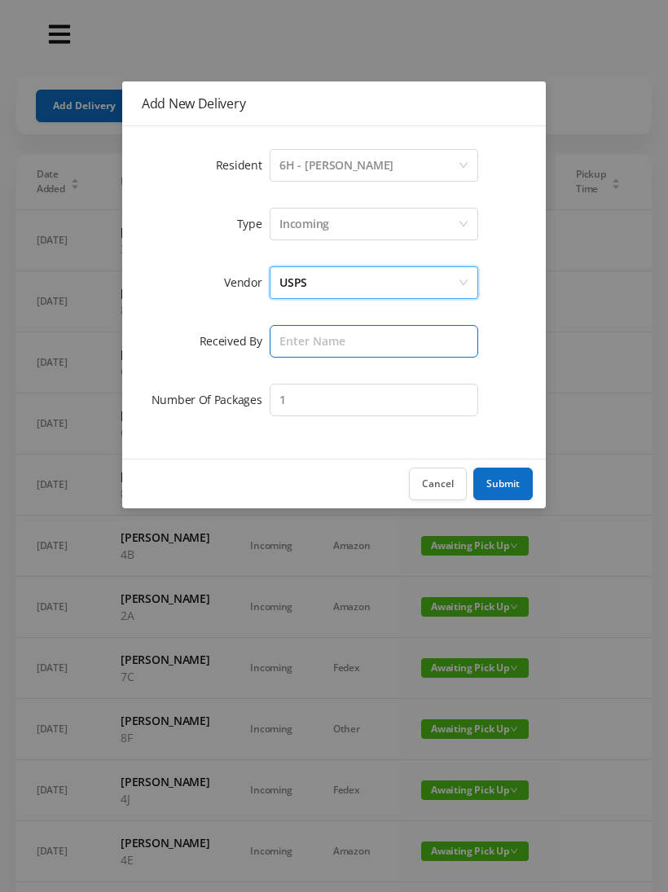
click at [296, 334] on input "text" at bounding box center [374, 341] width 208 height 33
type input "[PERSON_NAME]"
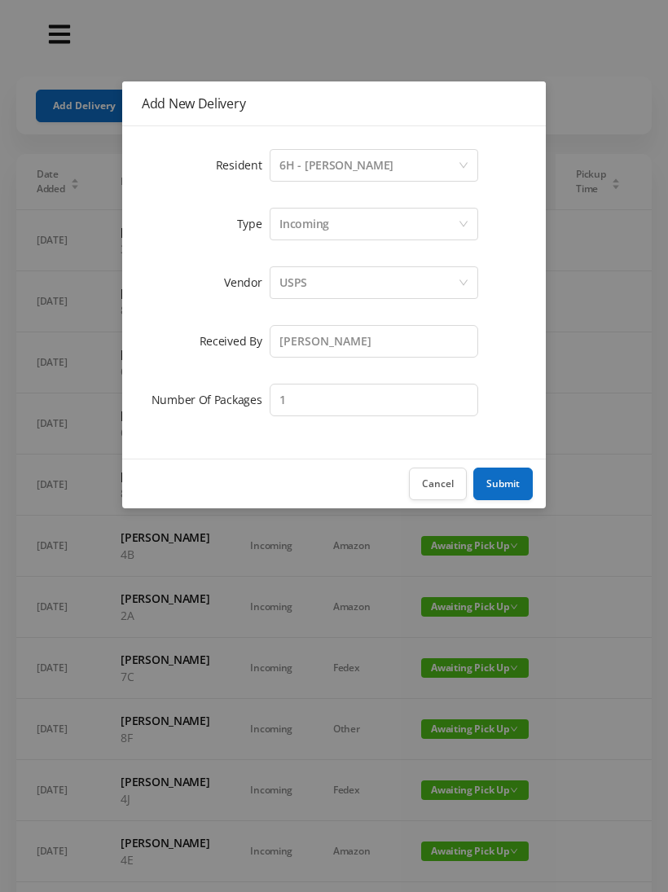
click at [511, 480] on button "Submit" at bounding box center [502, 483] width 59 height 33
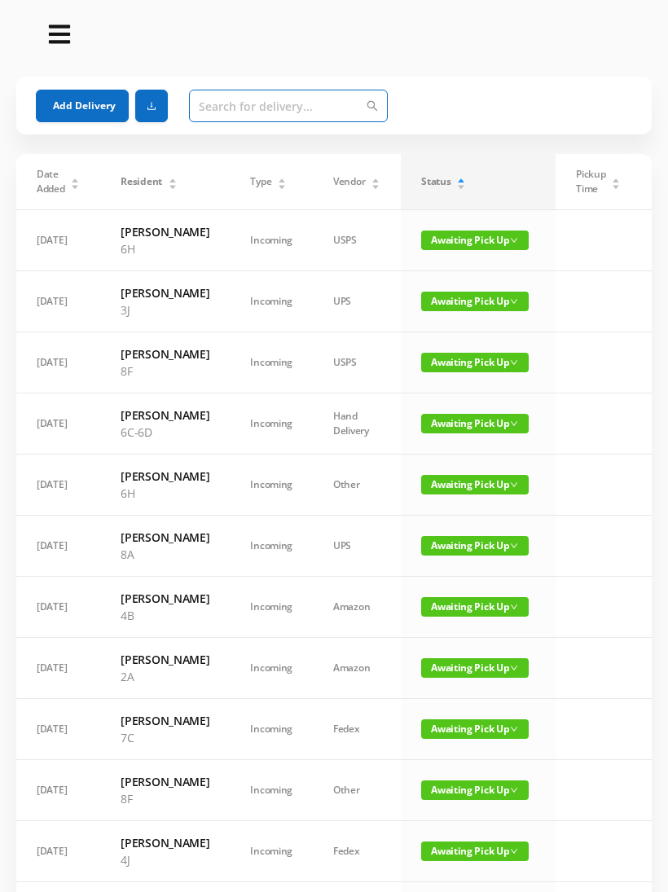
click at [223, 106] on input "text" at bounding box center [288, 106] width 199 height 33
click at [80, 102] on button "Add Delivery" at bounding box center [82, 106] width 93 height 33
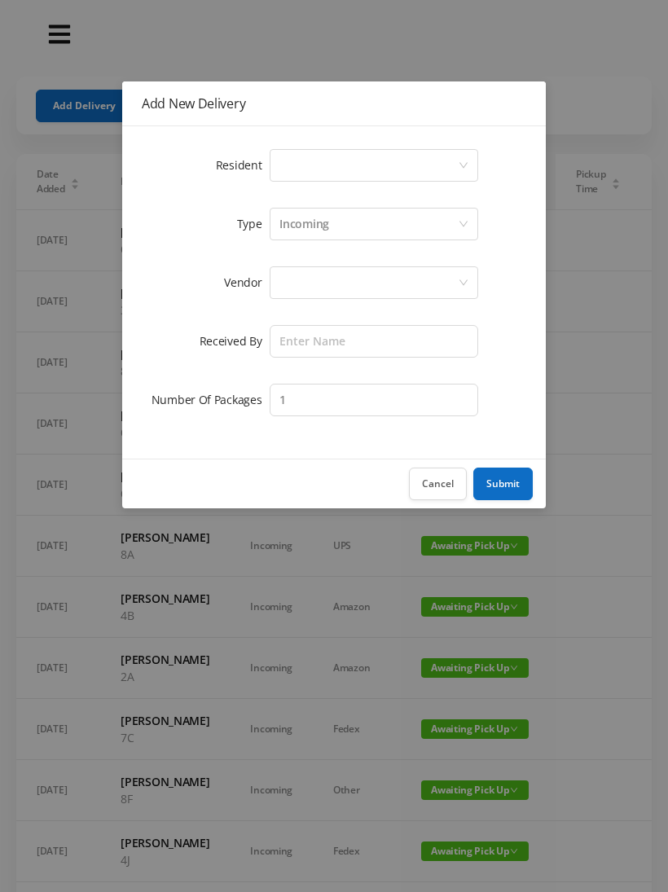
click at [299, 168] on div "Select a person" at bounding box center [368, 165] width 178 height 31
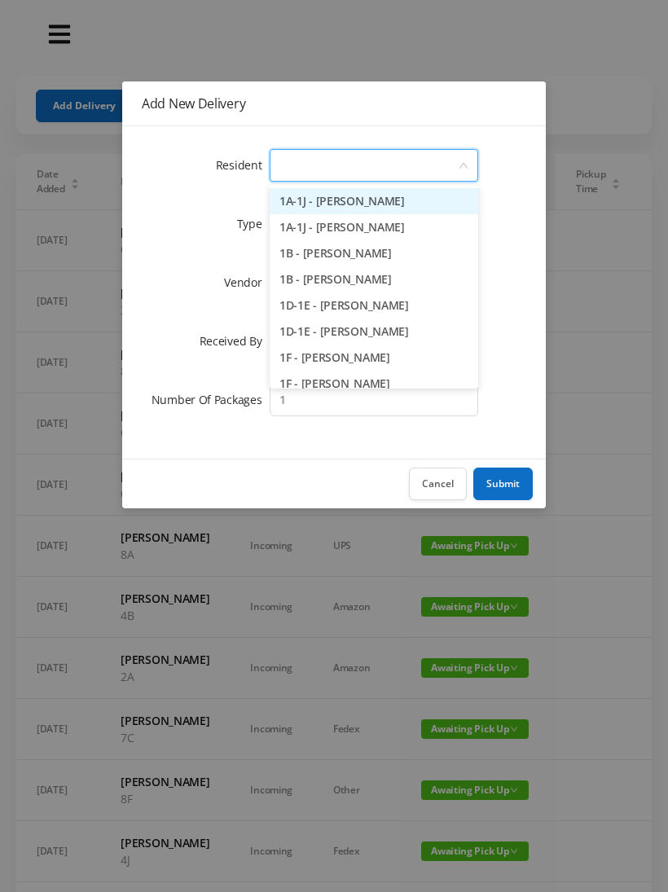
type input "7"
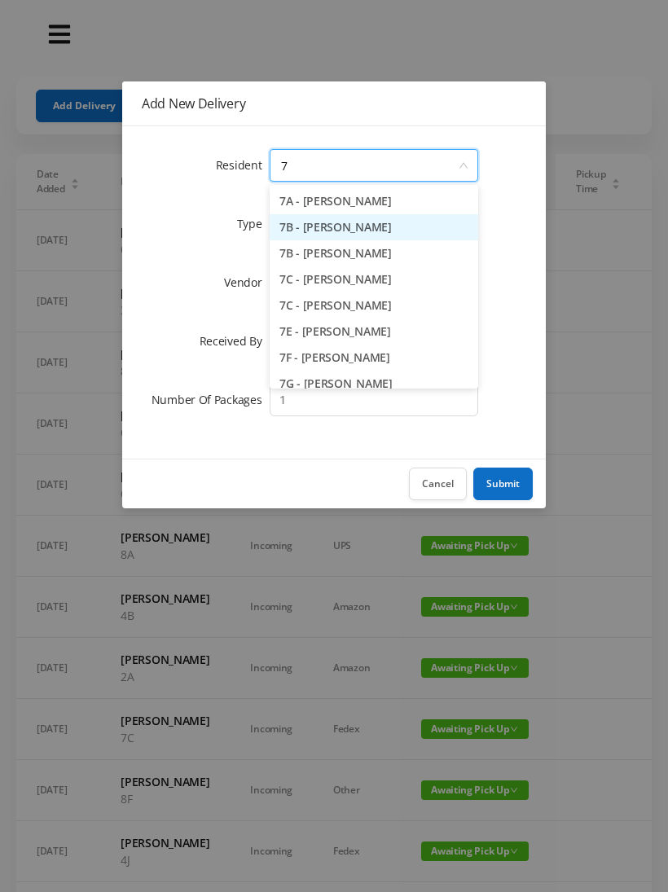
click at [381, 226] on li "7B - [PERSON_NAME]" at bounding box center [374, 227] width 208 height 26
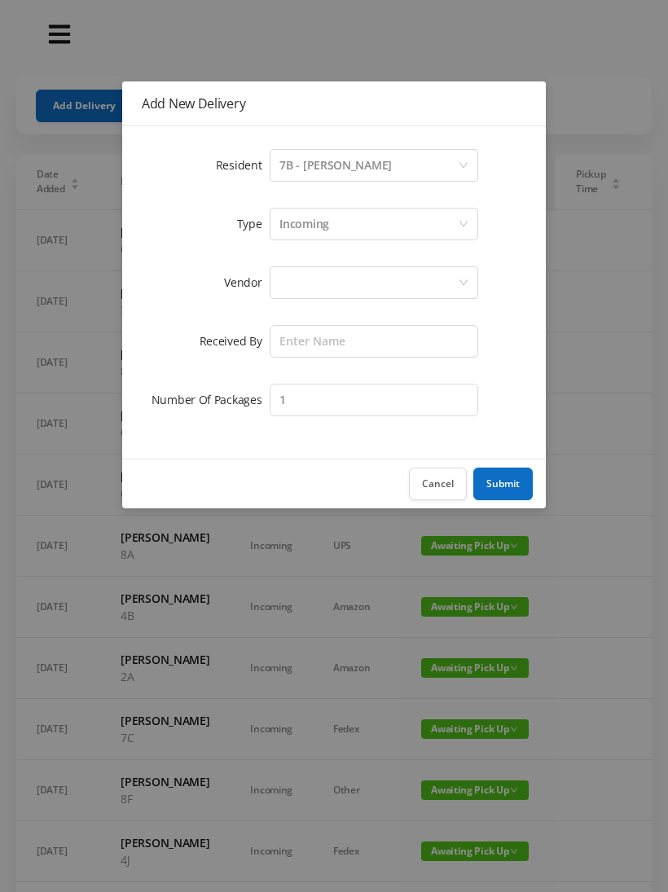
click at [301, 289] on div at bounding box center [368, 282] width 178 height 31
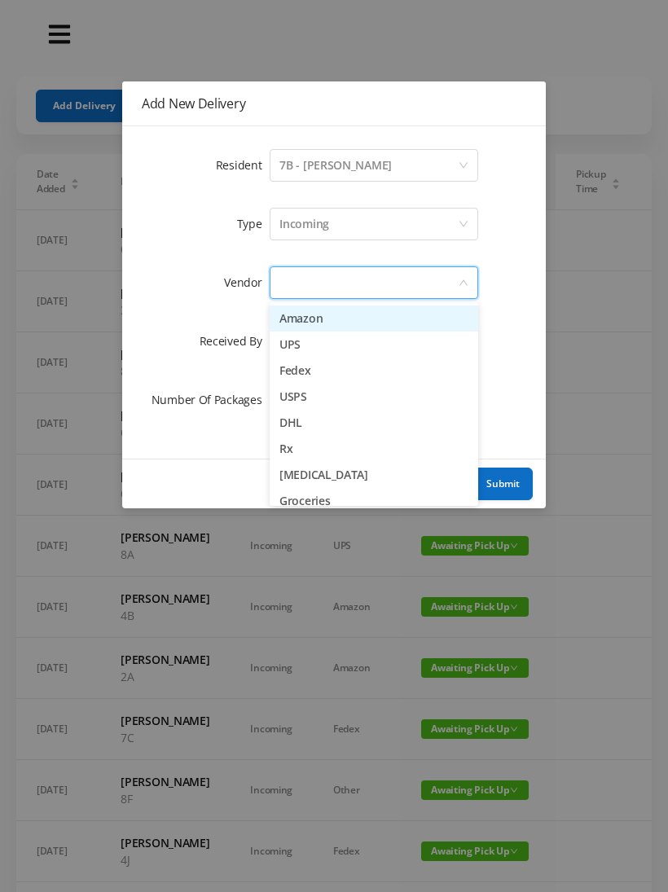
click at [329, 401] on li "USPS" at bounding box center [374, 397] width 208 height 26
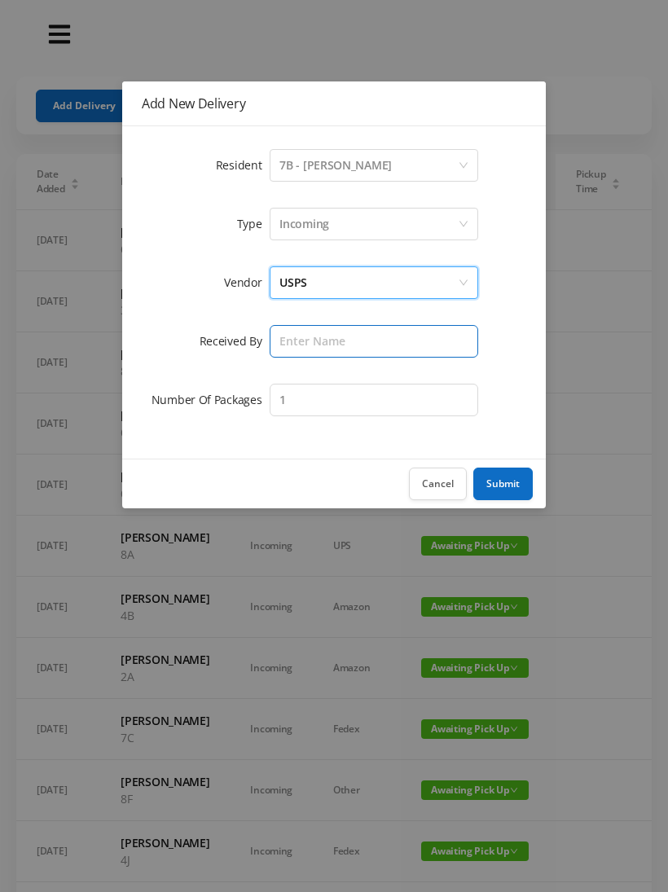
click at [303, 344] on input "text" at bounding box center [374, 341] width 208 height 33
type input "[PERSON_NAME]"
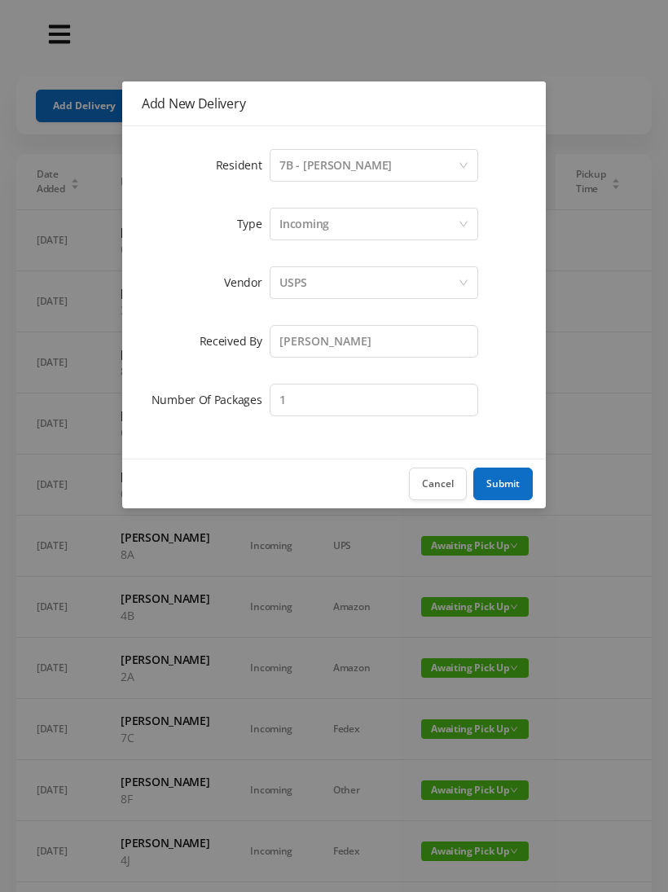
click at [500, 473] on button "Submit" at bounding box center [502, 483] width 59 height 33
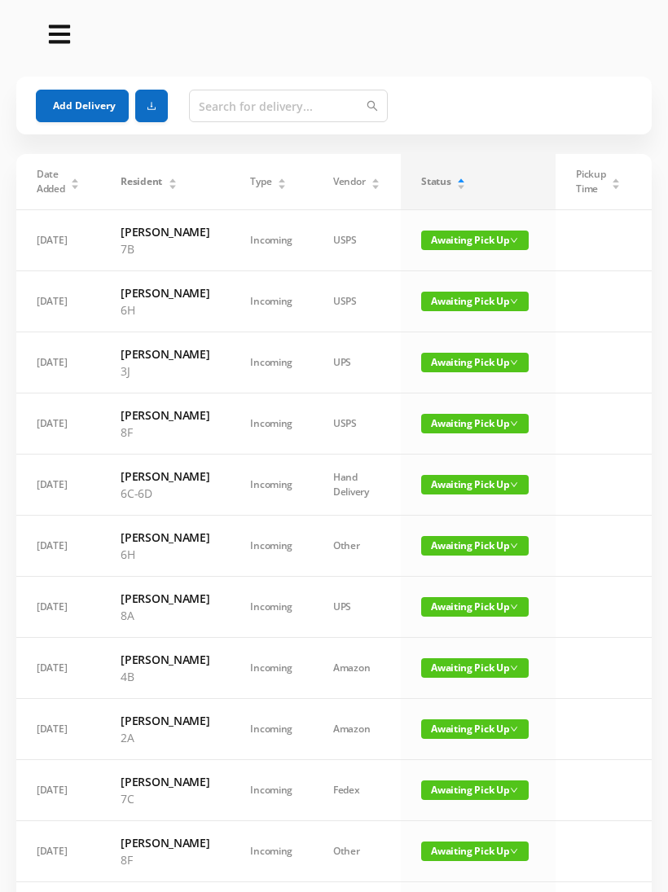
click at [609, 515] on td at bounding box center [598, 484] width 86 height 61
click at [458, 372] on span "Awaiting Pick Up" at bounding box center [474, 363] width 107 height 20
click at [470, 457] on link "Picked Up" at bounding box center [465, 463] width 106 height 26
click at [83, 102] on button "Add Delivery" at bounding box center [82, 106] width 93 height 33
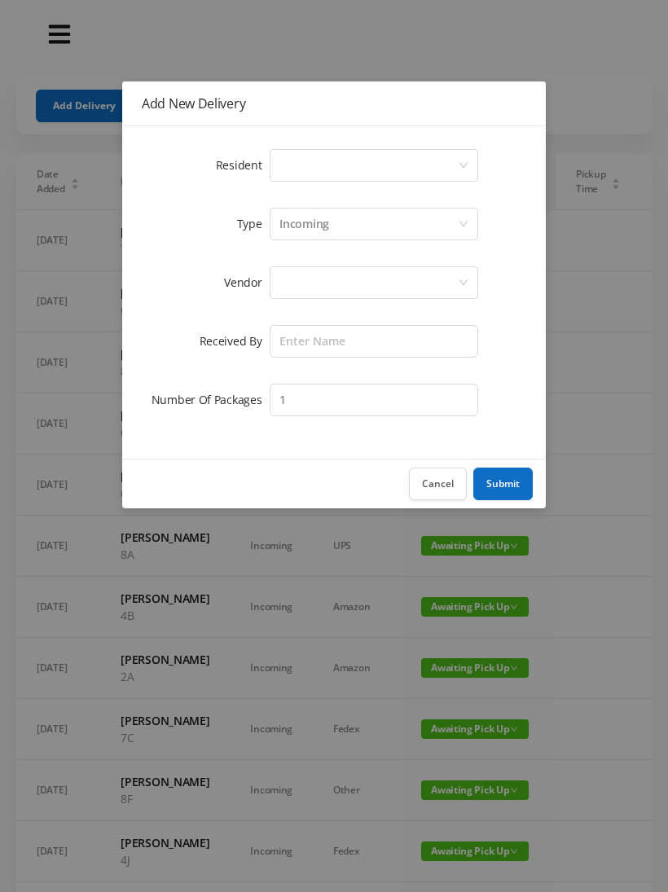
click at [305, 163] on div "Select a person" at bounding box center [368, 165] width 178 height 31
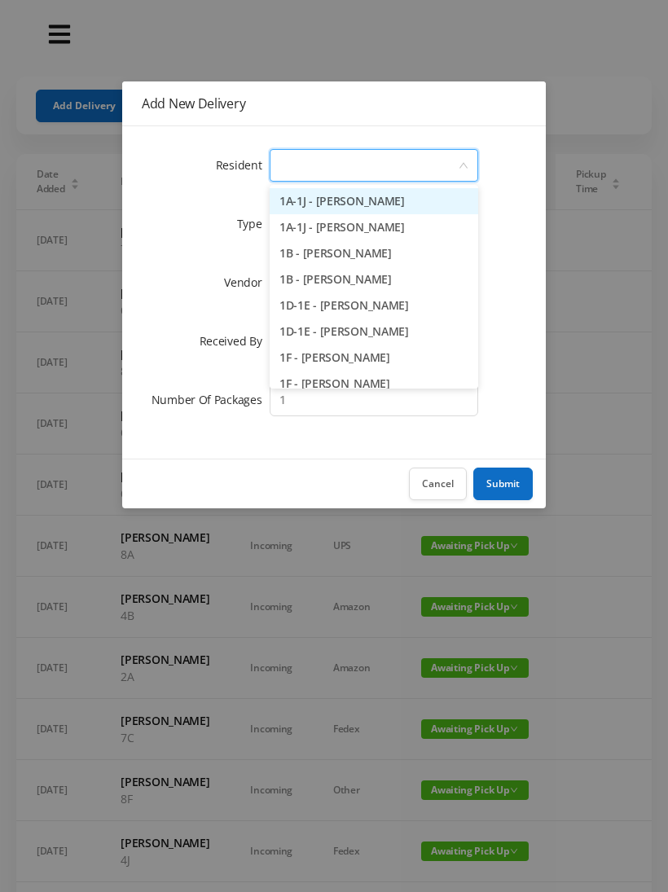
type input "4"
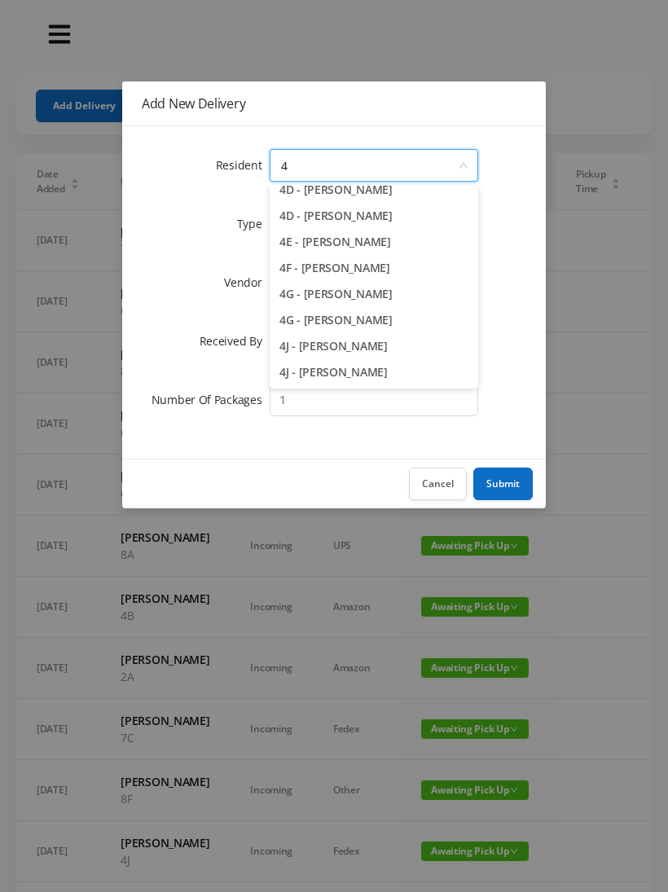
scroll to position [194, 0]
click at [353, 371] on li "4J - [PERSON_NAME]" at bounding box center [374, 372] width 208 height 26
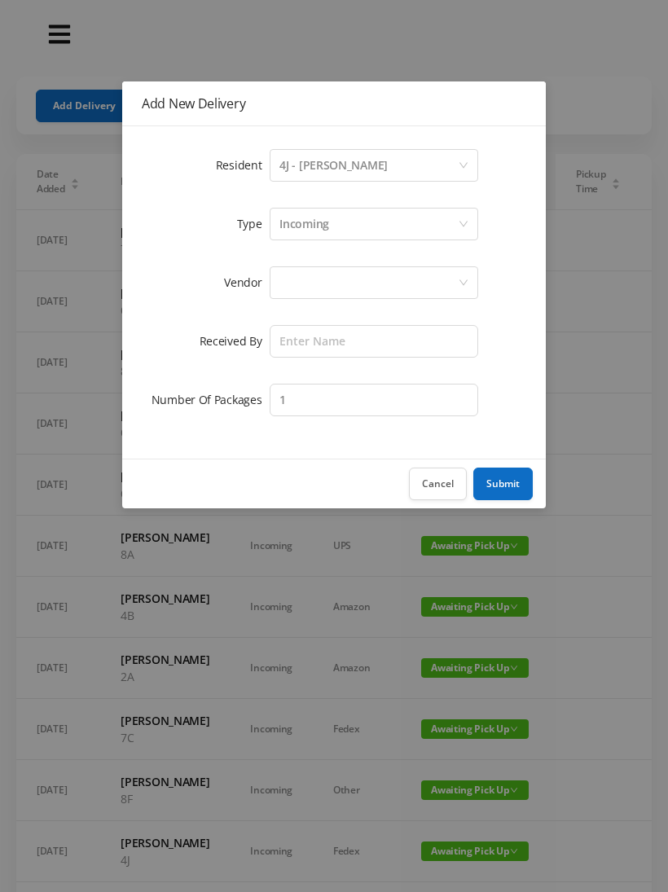
click at [308, 283] on div at bounding box center [368, 282] width 178 height 31
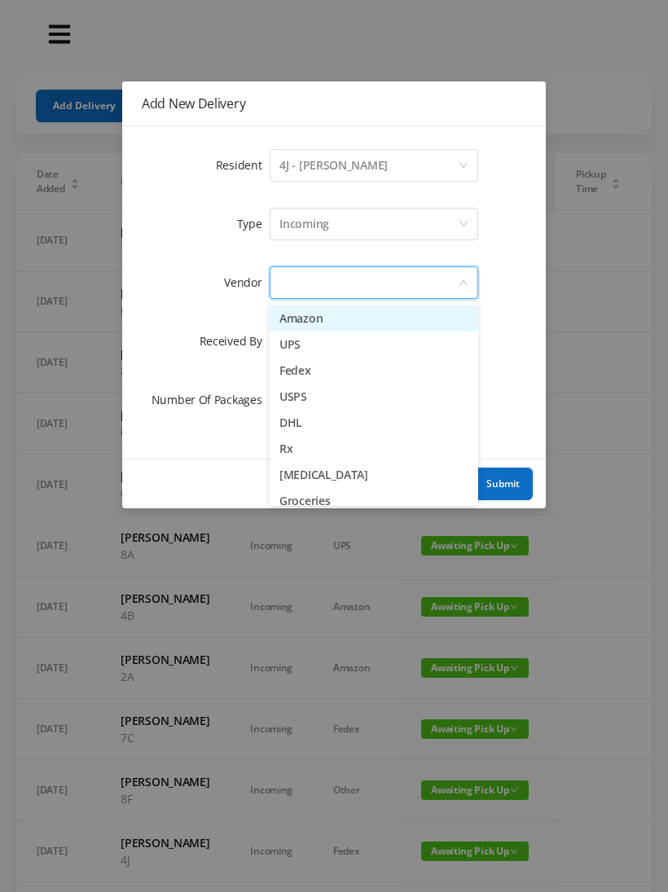
click at [322, 397] on li "USPS" at bounding box center [374, 397] width 208 height 26
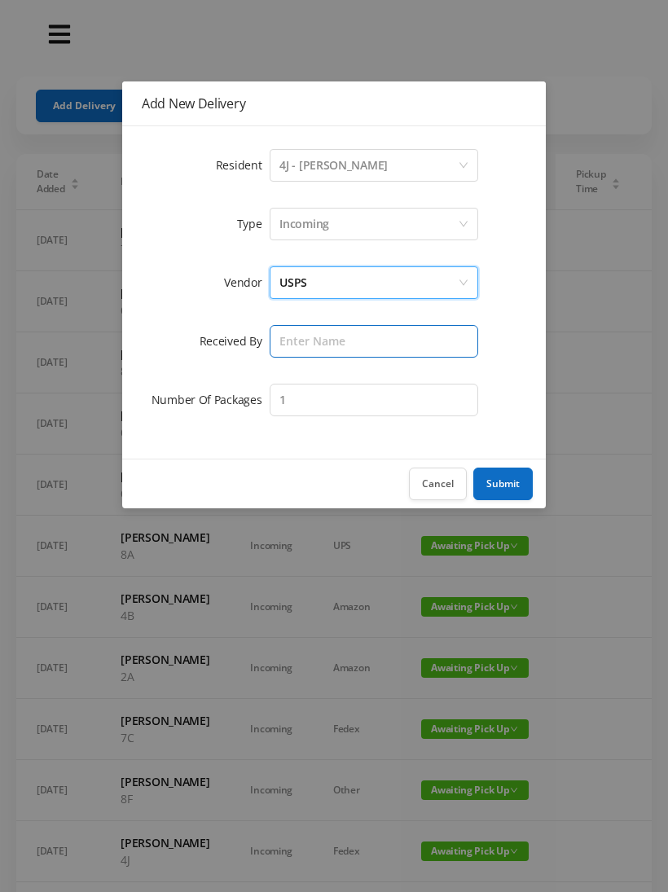
click at [303, 353] on input "text" at bounding box center [374, 341] width 208 height 33
type input "[PERSON_NAME]"
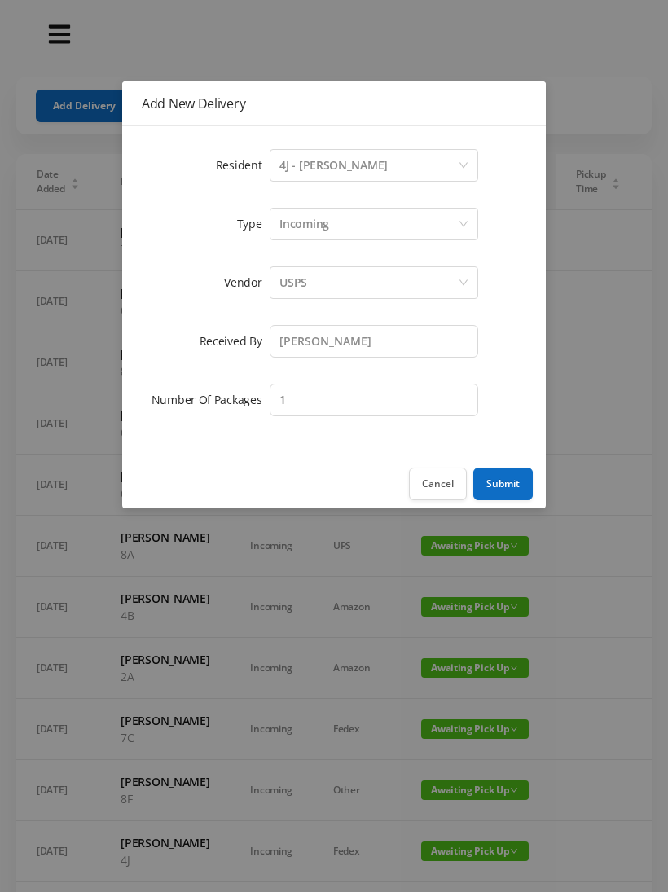
click at [506, 480] on button "Submit" at bounding box center [502, 483] width 59 height 33
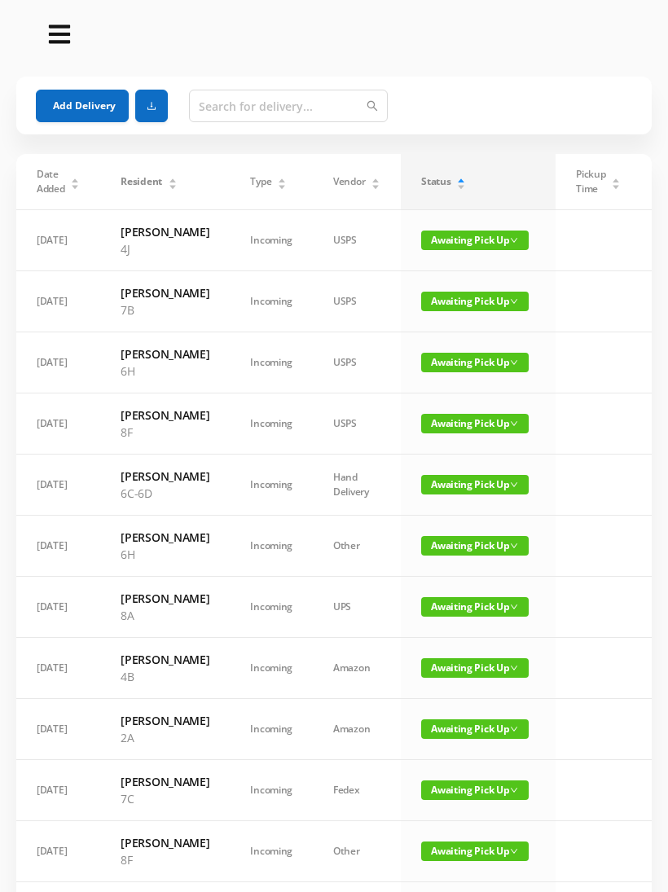
click at [81, 104] on button "Add Delivery" at bounding box center [82, 106] width 93 height 33
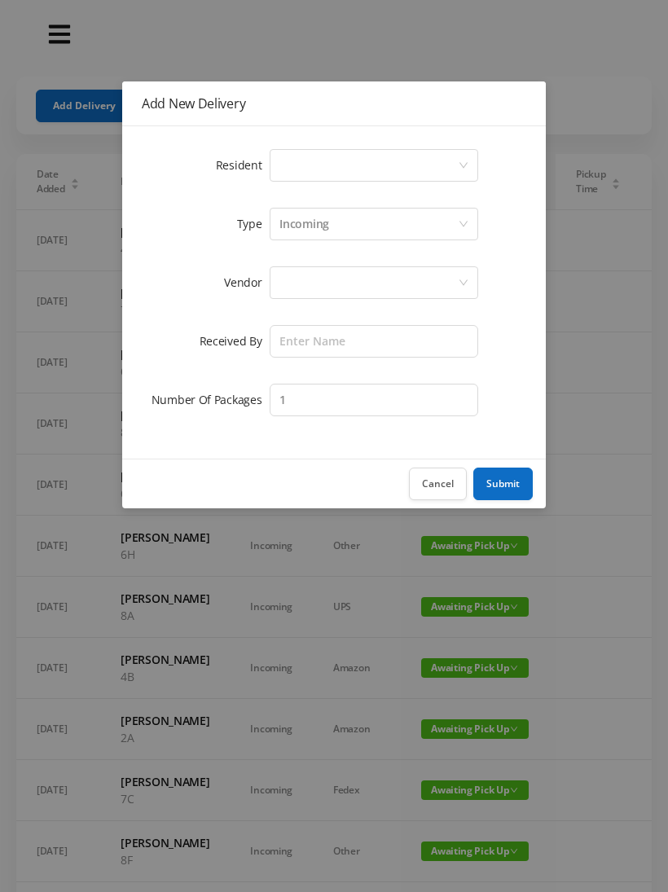
click at [292, 157] on div "Select a person" at bounding box center [368, 165] width 178 height 31
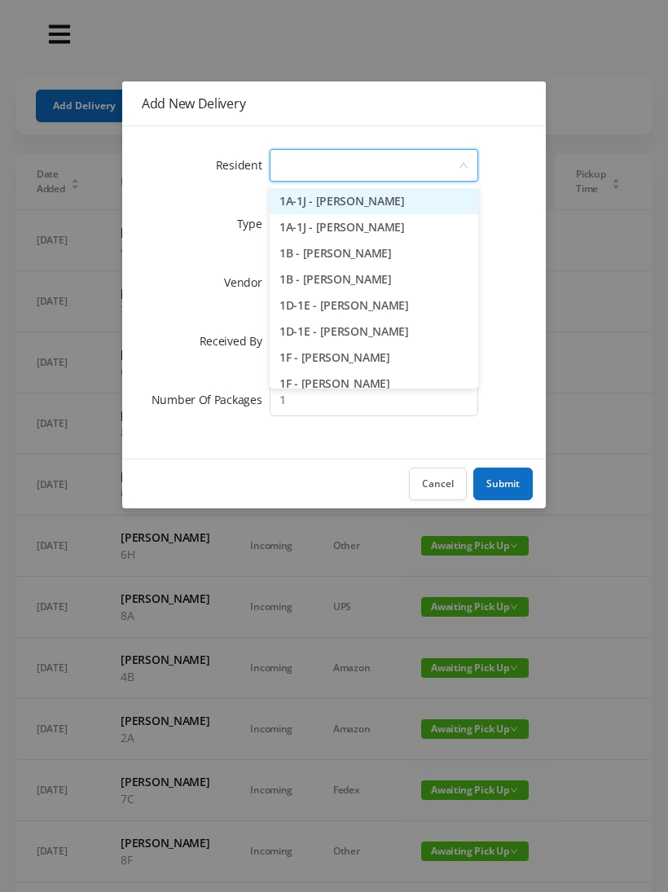
type input "8"
click at [356, 336] on li "8C - [PERSON_NAME]" at bounding box center [374, 331] width 208 height 26
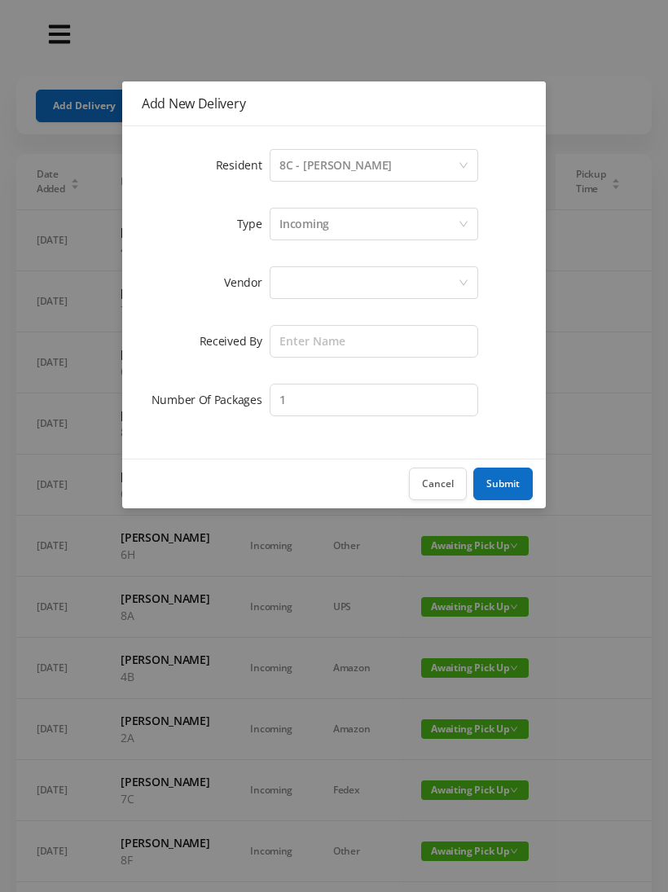
click at [300, 282] on div at bounding box center [368, 282] width 178 height 31
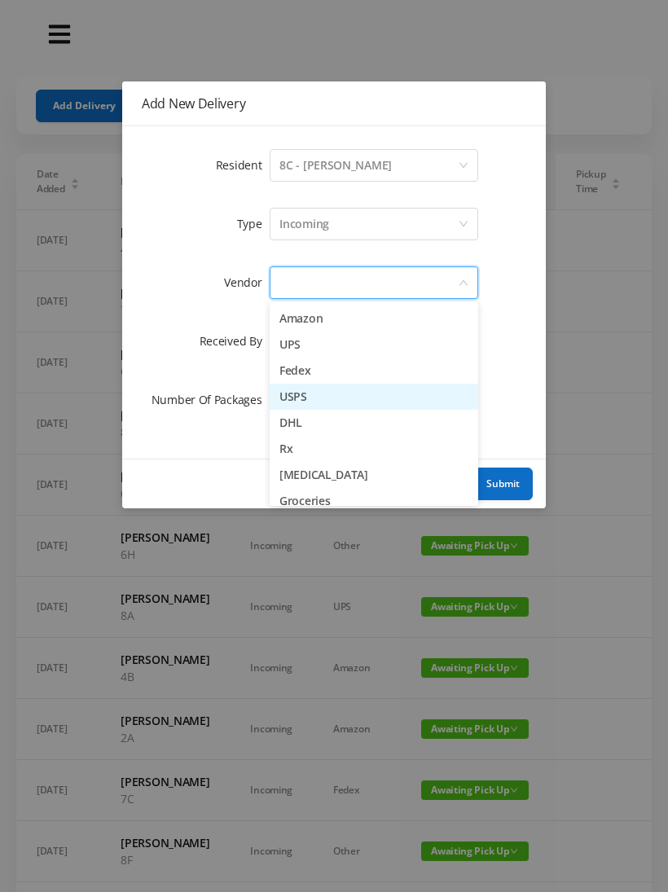
click at [332, 400] on li "USPS" at bounding box center [374, 397] width 208 height 26
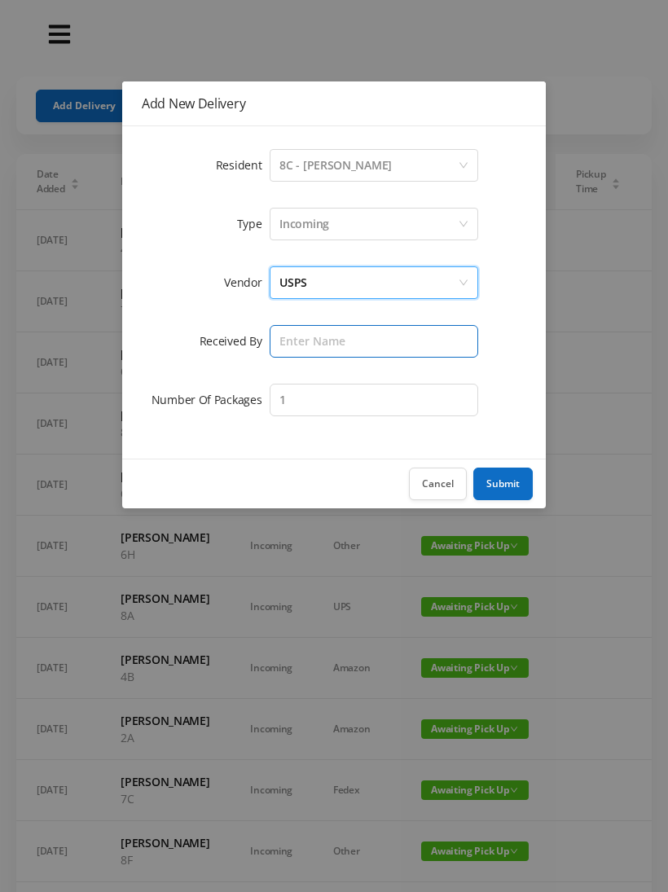
click at [305, 333] on input "text" at bounding box center [374, 341] width 208 height 33
type input "[PERSON_NAME]"
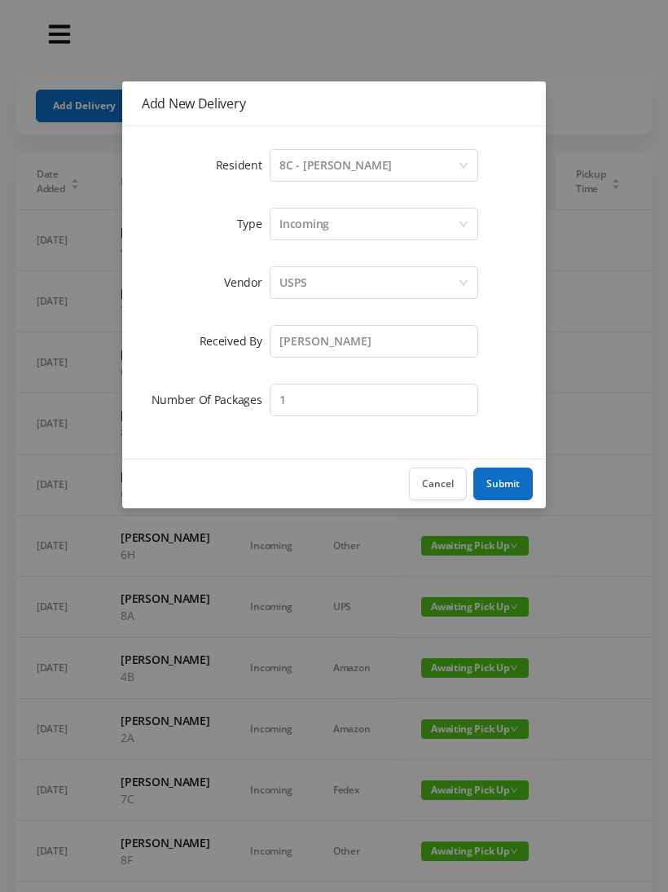
click at [507, 481] on button "Submit" at bounding box center [502, 483] width 59 height 33
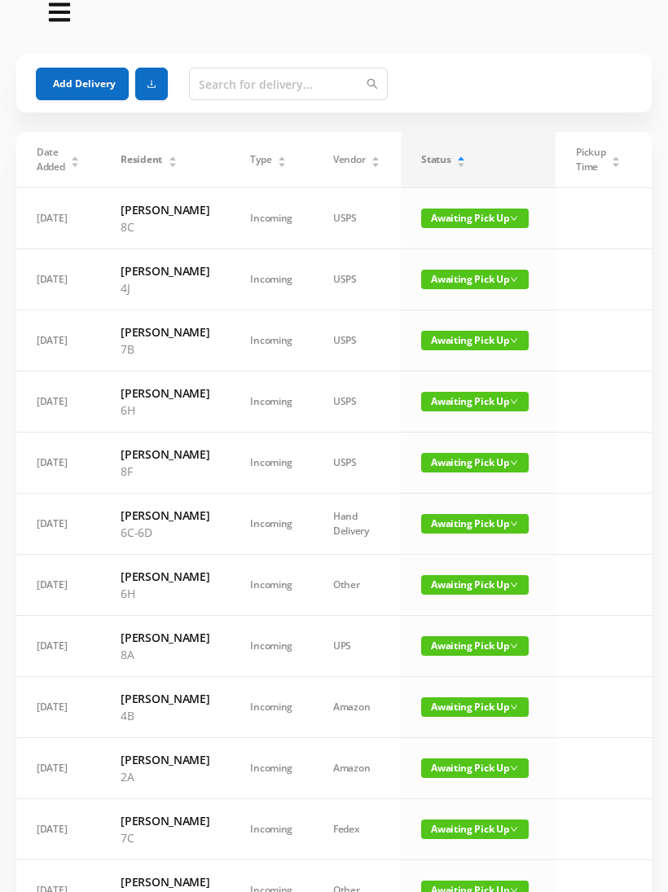
scroll to position [0, 0]
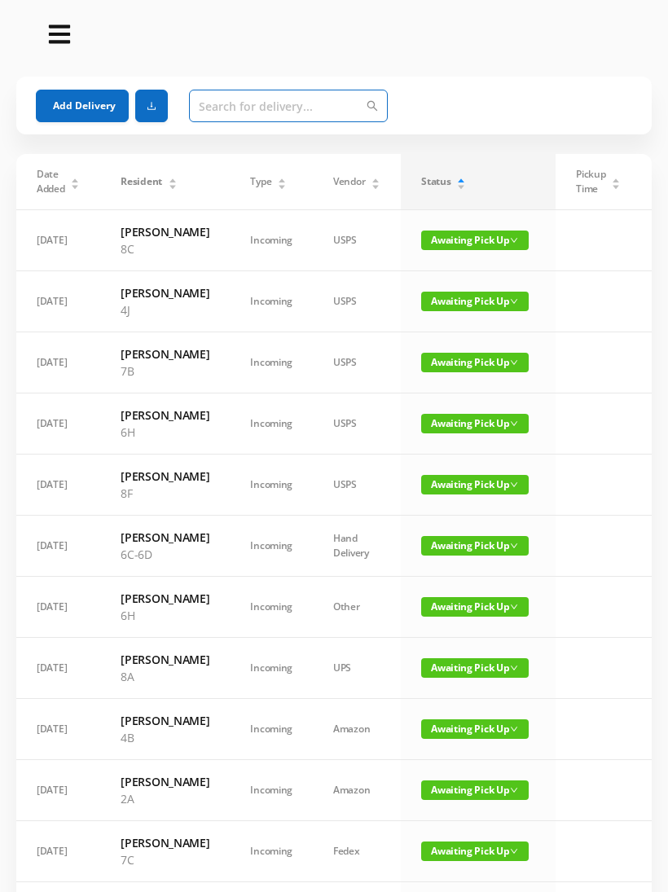
click at [226, 100] on input "text" at bounding box center [288, 106] width 199 height 33
click at [98, 103] on button "Add Delivery" at bounding box center [82, 106] width 93 height 33
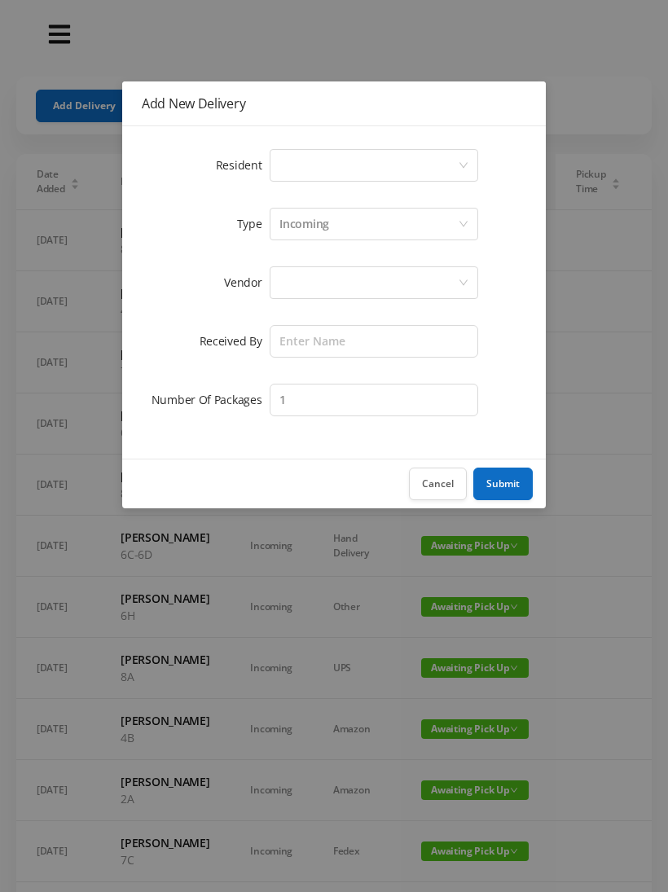
click at [300, 160] on div "Select a person" at bounding box center [368, 165] width 178 height 31
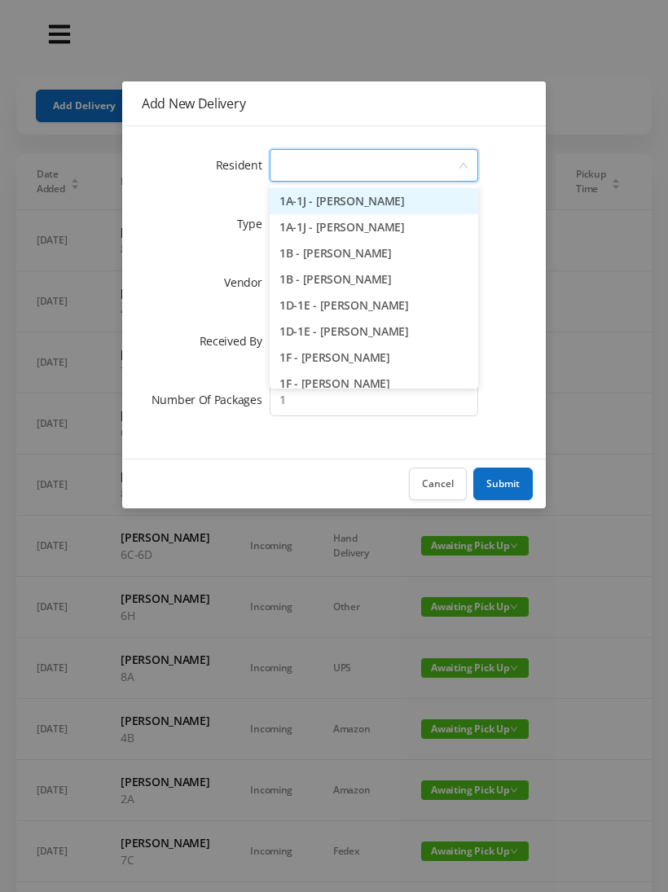
type input "3"
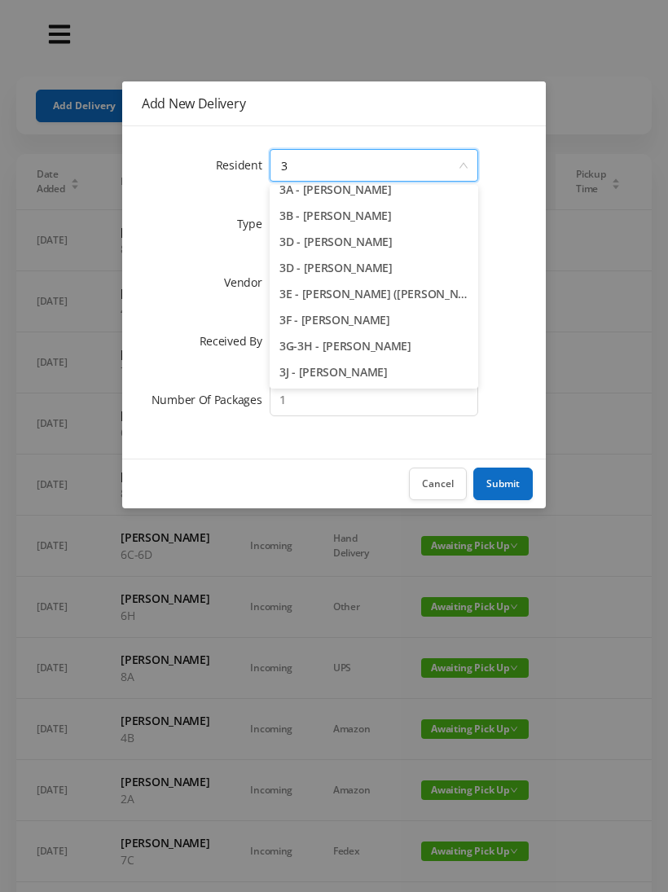
scroll to position [37, 0]
click at [344, 373] on li "3J - [PERSON_NAME]" at bounding box center [374, 372] width 208 height 26
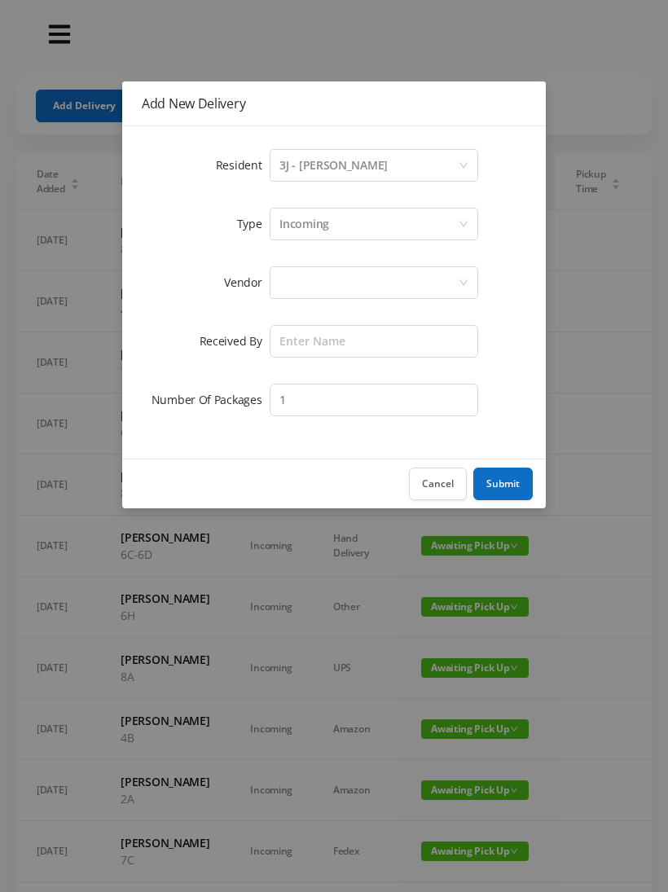
click at [299, 279] on div at bounding box center [368, 282] width 178 height 31
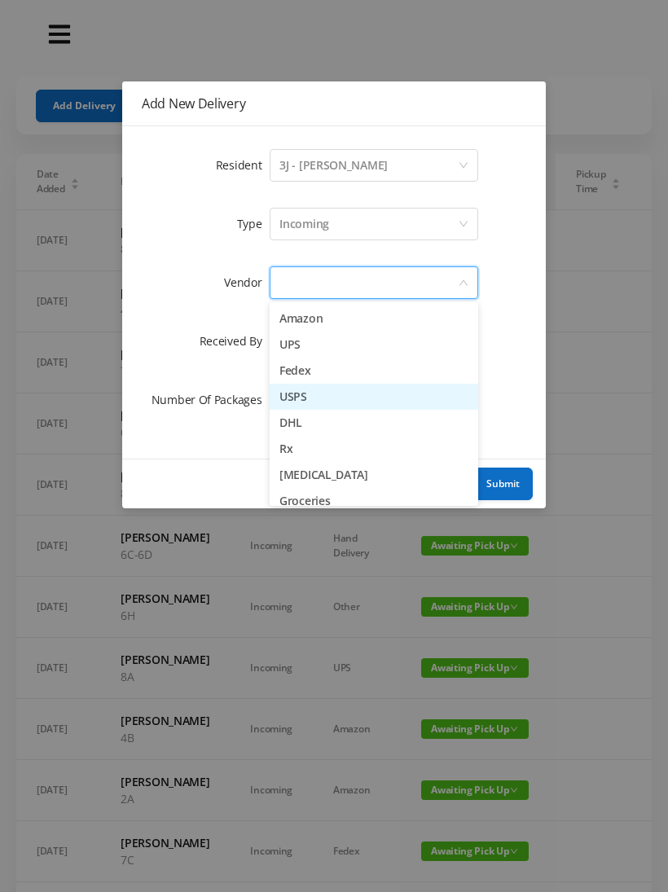
click at [332, 400] on li "USPS" at bounding box center [374, 397] width 208 height 26
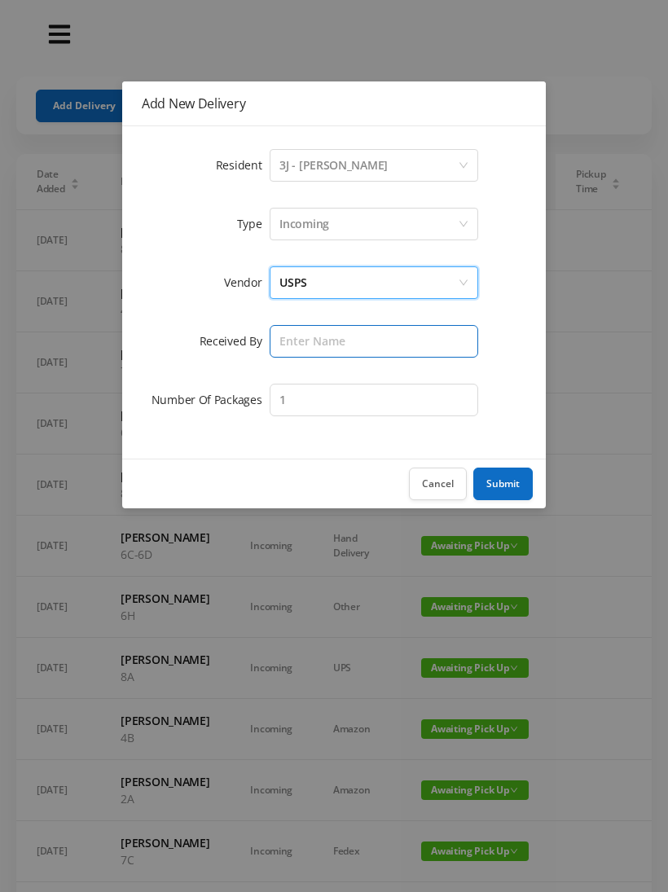
click at [289, 340] on input "text" at bounding box center [374, 341] width 208 height 33
type input "[PERSON_NAME]"
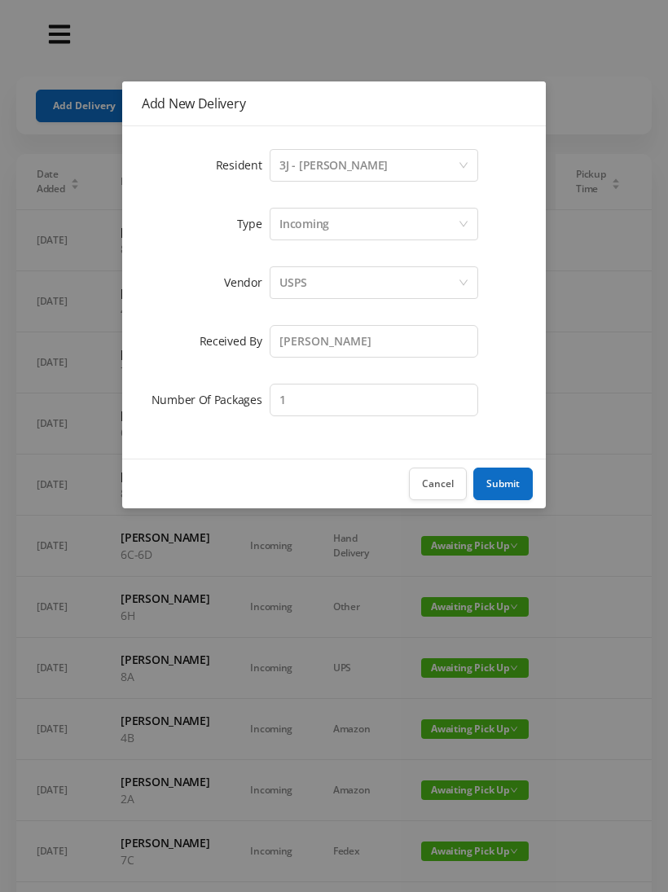
click at [509, 479] on button "Submit" at bounding box center [502, 483] width 59 height 33
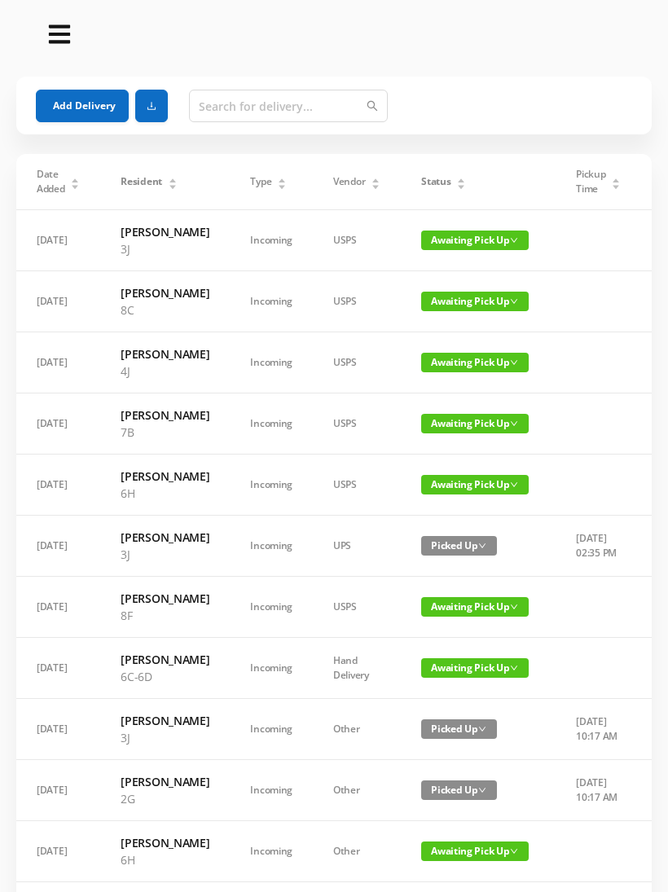
click at [461, 184] on div "Status" at bounding box center [443, 181] width 45 height 15
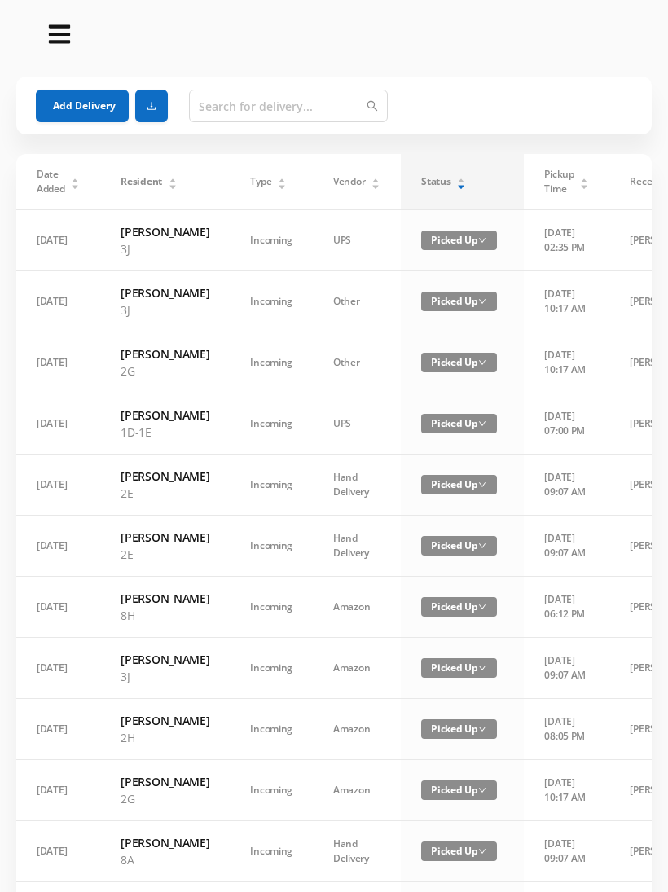
click at [457, 189] on icon "icon: caret-down" at bounding box center [461, 186] width 9 height 9
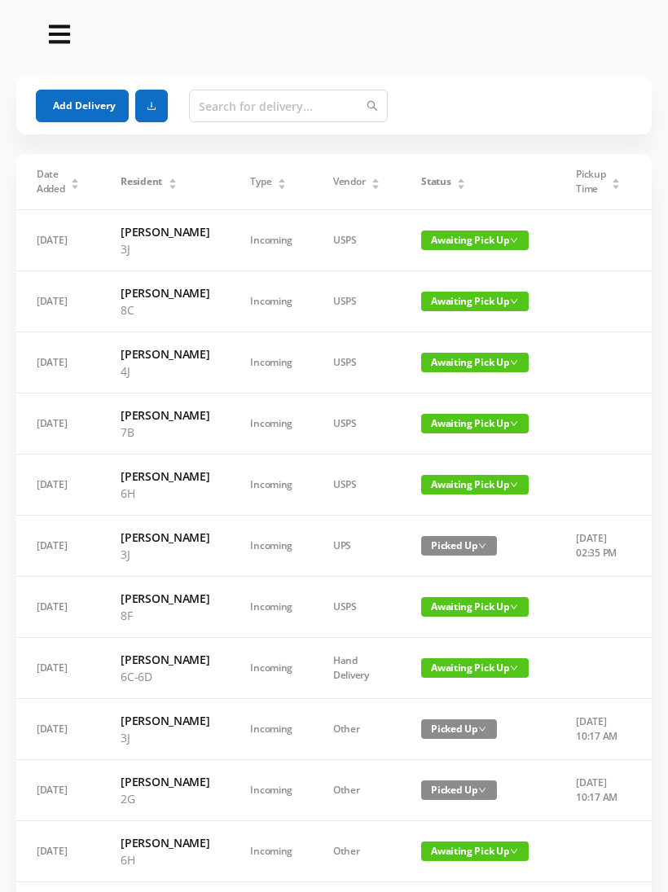
click at [105, 96] on button "Add Delivery" at bounding box center [82, 106] width 93 height 33
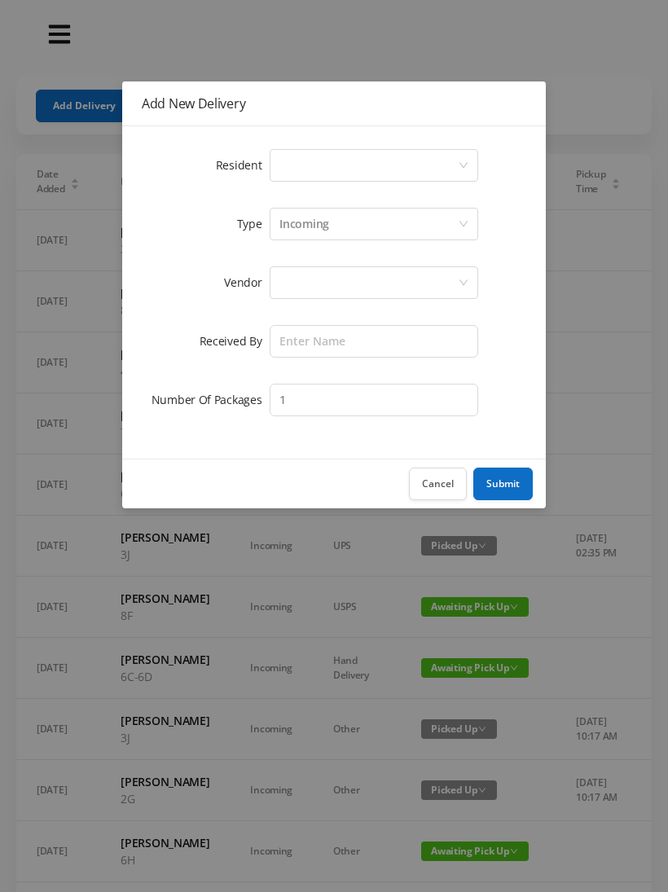
click at [465, 156] on div "Select a person" at bounding box center [374, 165] width 208 height 33
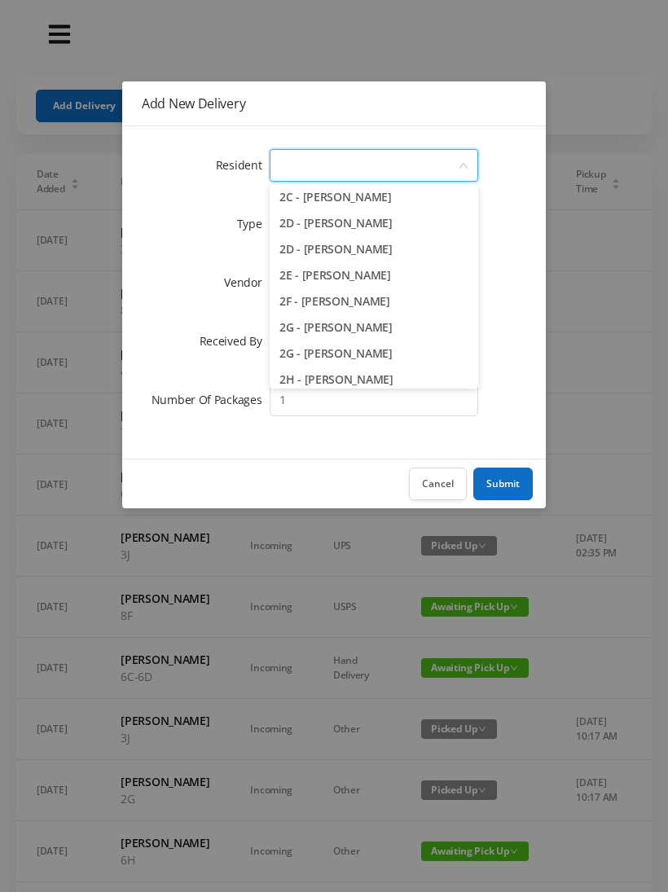
scroll to position [382, 0]
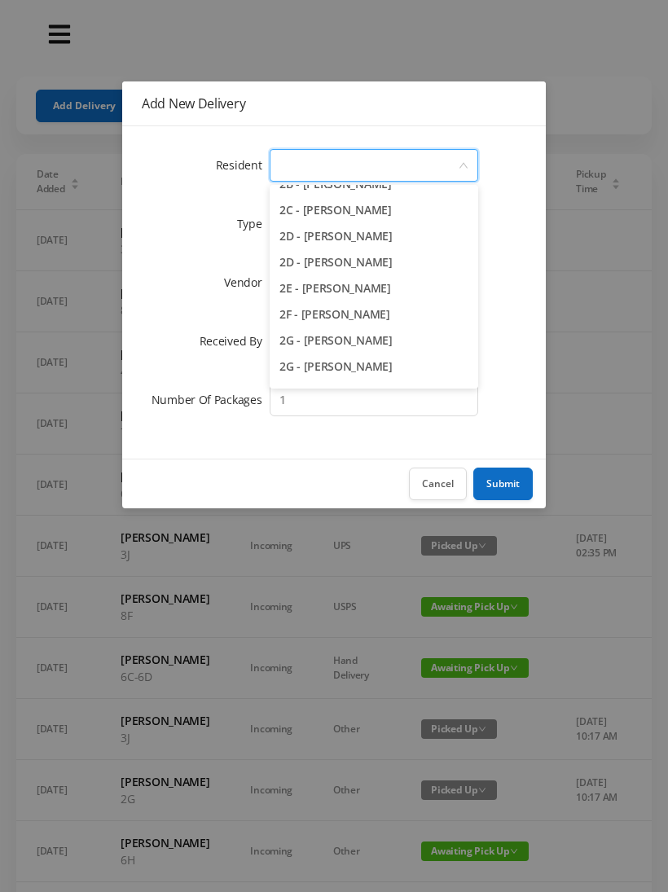
click at [357, 279] on li "2E - [PERSON_NAME]" at bounding box center [374, 288] width 208 height 26
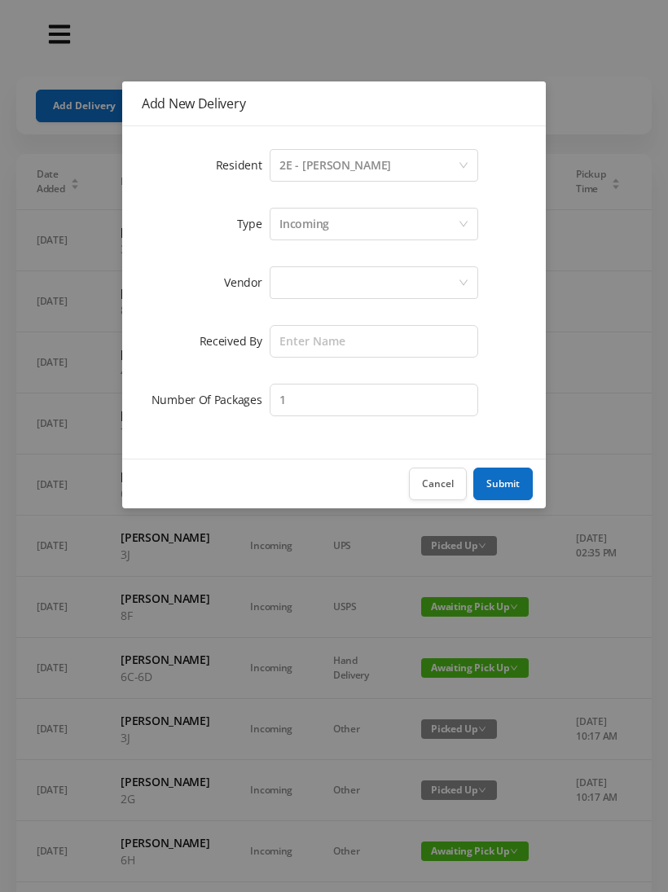
click at [371, 274] on div at bounding box center [368, 282] width 178 height 31
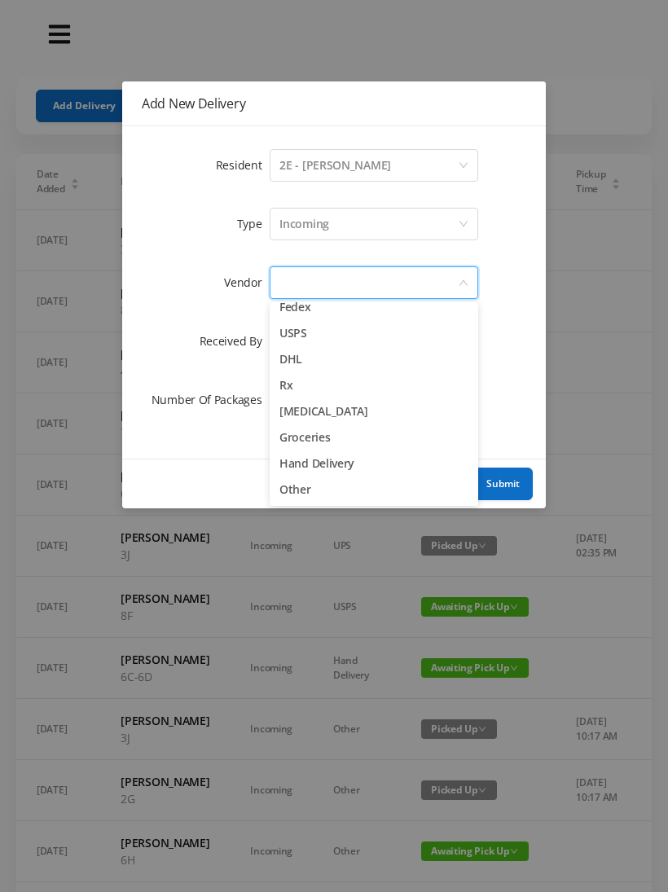
scroll to position [64, 0]
click at [347, 456] on li "Hand Delivery" at bounding box center [374, 463] width 208 height 26
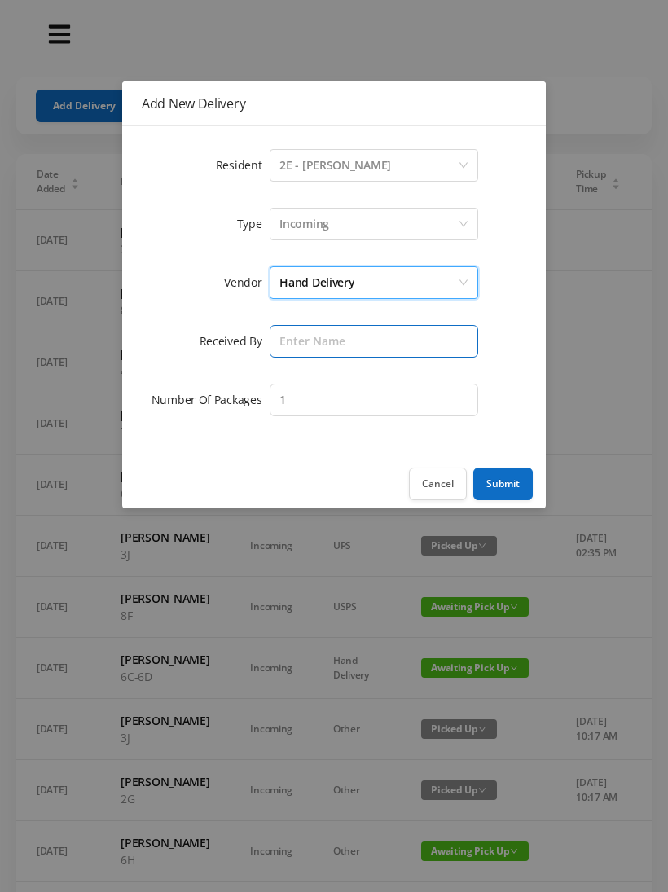
click at [387, 340] on input "text" at bounding box center [374, 341] width 208 height 33
type input "[PERSON_NAME]"
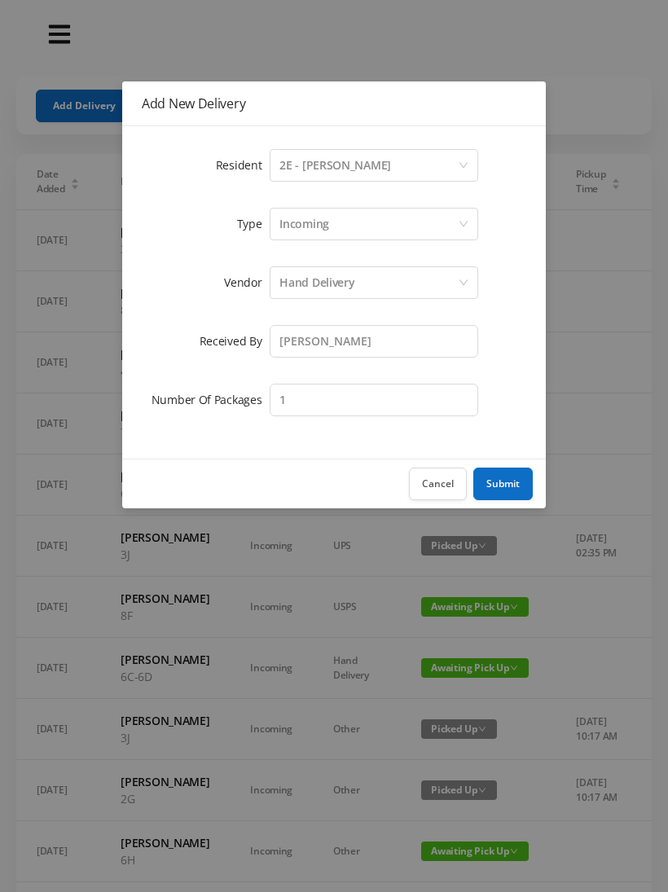
click at [506, 489] on button "Submit" at bounding box center [502, 483] width 59 height 33
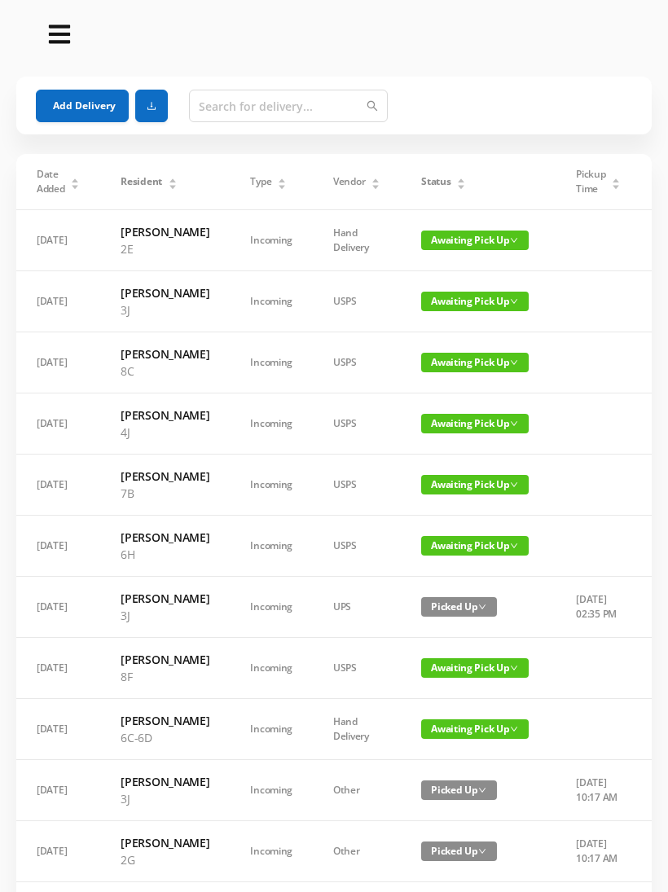
click at [468, 246] on span "Awaiting Pick Up" at bounding box center [474, 240] width 107 height 20
click at [457, 296] on link "Picked Up" at bounding box center [465, 298] width 106 height 26
